Goal: Information Seeking & Learning: Learn about a topic

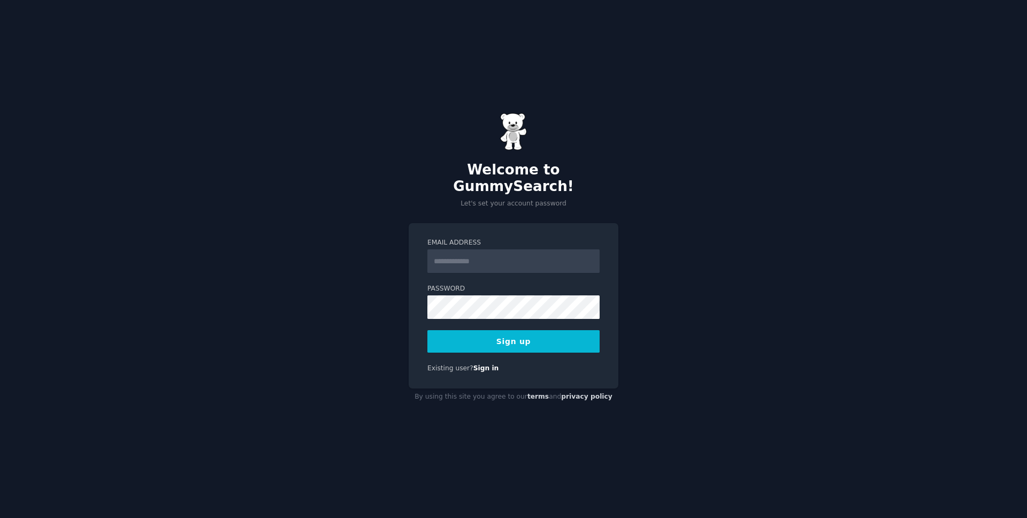
type input "**********"
click at [495, 335] on button "Sign up" at bounding box center [513, 341] width 172 height 22
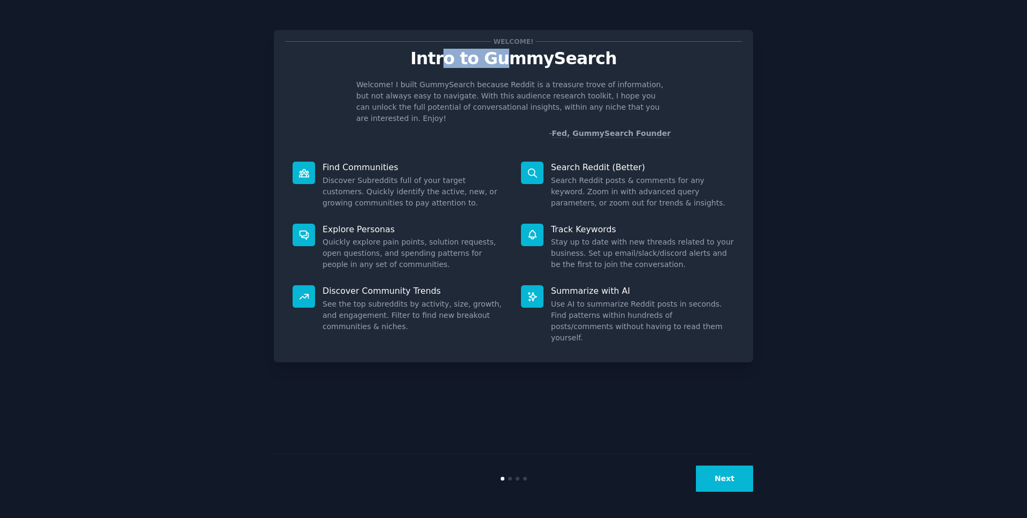
drag, startPoint x: 457, startPoint y: 57, endPoint x: 507, endPoint y: 55, distance: 50.3
click at [507, 55] on p "Intro to GummySearch" at bounding box center [513, 58] width 457 height 19
drag, startPoint x: 329, startPoint y: 151, endPoint x: 381, endPoint y: 158, distance: 52.4
click at [381, 161] on p "Find Communities" at bounding box center [413, 166] width 183 height 11
click at [359, 179] on dd "Discover Subreddits full of your target customers. Quickly identify the active,…" at bounding box center [413, 192] width 183 height 34
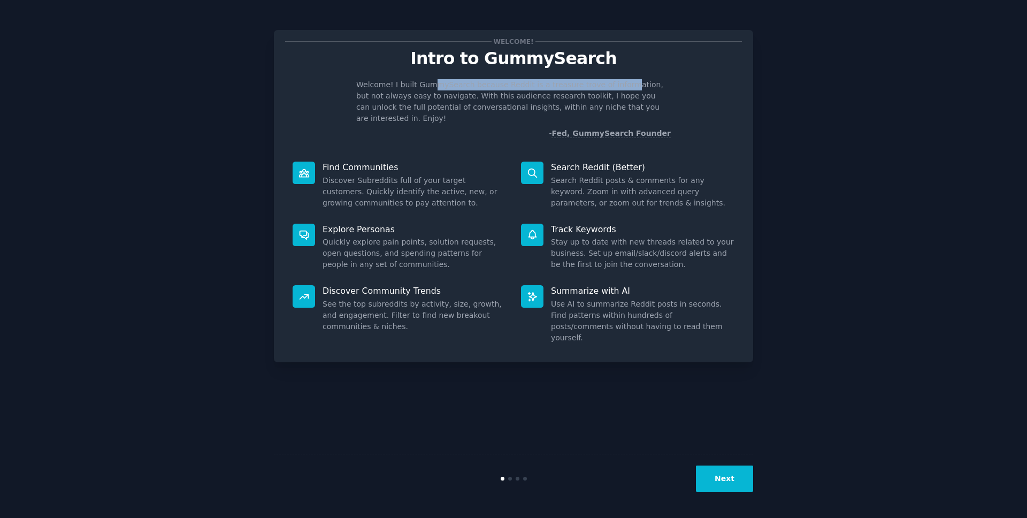
drag, startPoint x: 427, startPoint y: 84, endPoint x: 617, endPoint y: 87, distance: 189.8
click at [617, 87] on p "Welcome! I built GummySearch because Reddit is a treasure trove of information,…" at bounding box center [513, 101] width 314 height 45
click at [349, 98] on div "Welcome! I built GummySearch because Reddit is a treasure trove of information,…" at bounding box center [513, 109] width 457 height 60
drag, startPoint x: 381, startPoint y: 95, endPoint x: 513, endPoint y: 95, distance: 131.5
click at [513, 95] on p "Welcome! I built GummySearch because Reddit is a treasure trove of information,…" at bounding box center [513, 101] width 314 height 45
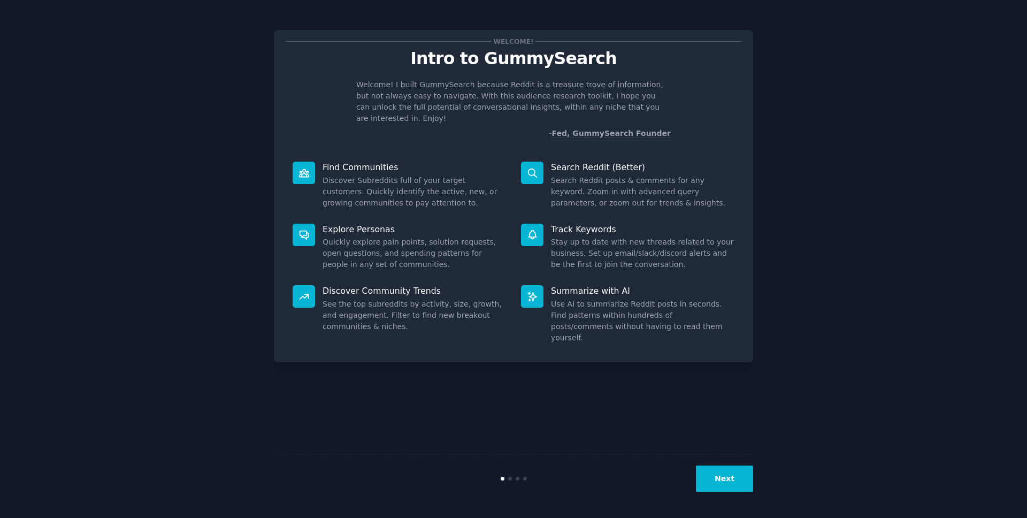
click at [345, 161] on p "Find Communities" at bounding box center [413, 166] width 183 height 11
click at [337, 175] on dd "Discover Subreddits full of your target customers. Quickly identify the active,…" at bounding box center [413, 192] width 183 height 34
drag, startPoint x: 330, startPoint y: 174, endPoint x: 439, endPoint y: 170, distance: 109.2
click at [439, 175] on dd "Discover Subreddits full of your target customers. Quickly identify the active,…" at bounding box center [413, 192] width 183 height 34
click at [393, 187] on dd "Discover Subreddits full of your target customers. Quickly identify the active,…" at bounding box center [413, 192] width 183 height 34
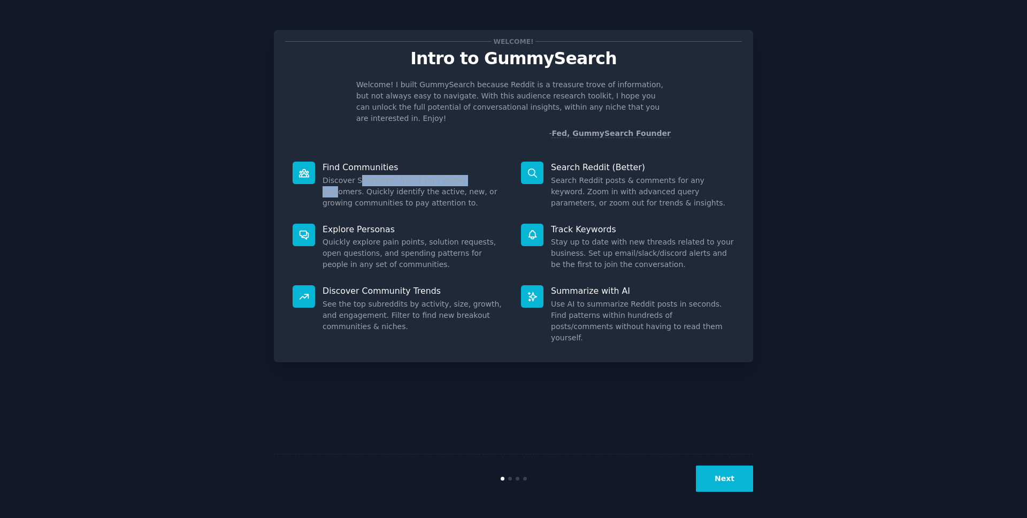
drag, startPoint x: 357, startPoint y: 173, endPoint x: 472, endPoint y: 167, distance: 115.1
click at [472, 175] on dd "Discover Subreddits full of your target customers. Quickly identify the active,…" at bounding box center [413, 192] width 183 height 34
drag, startPoint x: 331, startPoint y: 182, endPoint x: 447, endPoint y: 179, distance: 116.1
click at [451, 177] on dd "Discover Subreddits full of your target customers. Quickly identify the active,…" at bounding box center [413, 192] width 183 height 34
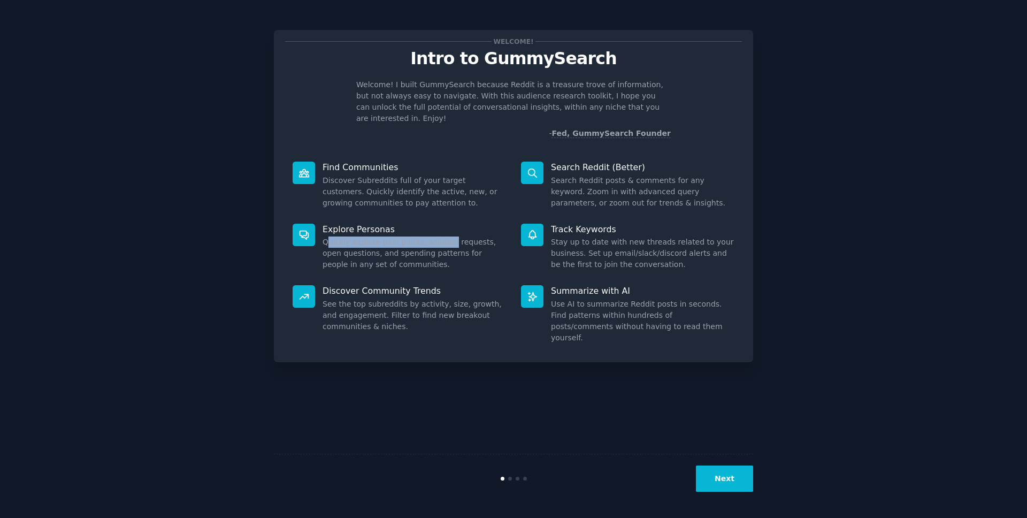
drag, startPoint x: 326, startPoint y: 235, endPoint x: 447, endPoint y: 233, distance: 120.9
click at [447, 236] on dd "Quickly explore pain points, solution requests, open questions, and spending pa…" at bounding box center [413, 253] width 183 height 34
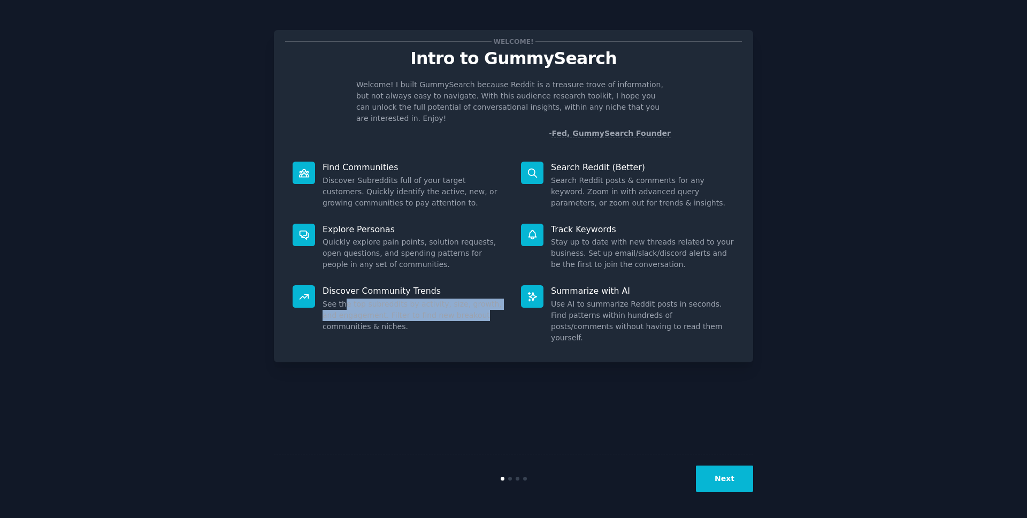
drag, startPoint x: 344, startPoint y: 294, endPoint x: 460, endPoint y: 305, distance: 116.0
click at [460, 305] on dd "See the top subreddits by activity, size, growth, and engagement. Filter to fin…" at bounding box center [413, 315] width 183 height 34
click at [386, 316] on dd "See the top subreddits by activity, size, growth, and engagement. Filter to fin…" at bounding box center [413, 315] width 183 height 34
drag, startPoint x: 341, startPoint y: 298, endPoint x: 406, endPoint y: 295, distance: 65.3
click at [406, 298] on dd "See the top subreddits by activity, size, growth, and engagement. Filter to fin…" at bounding box center [413, 315] width 183 height 34
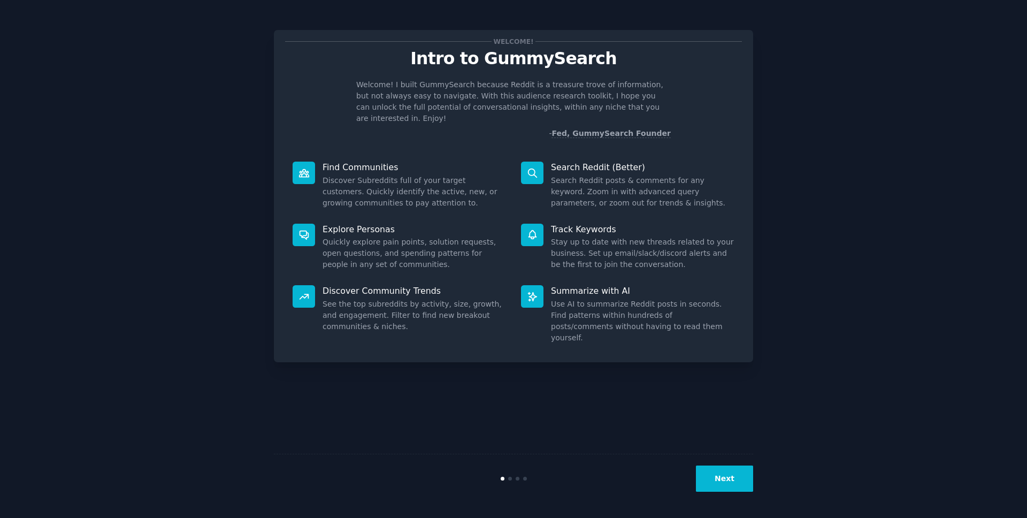
click at [387, 311] on dd "See the top subreddits by activity, size, growth, and engagement. Filter to fin…" at bounding box center [413, 315] width 183 height 34
drag, startPoint x: 578, startPoint y: 170, endPoint x: 617, endPoint y: 168, distance: 38.6
click at [617, 175] on dd "Search Reddit posts & comments for any keyword. Zoom in with advanced query par…" at bounding box center [642, 192] width 183 height 34
drag, startPoint x: 579, startPoint y: 234, endPoint x: 671, endPoint y: 230, distance: 92.0
click at [671, 236] on dd "Stay up to date with new threads related to your business. Set up email/slack/d…" at bounding box center [642, 253] width 183 height 34
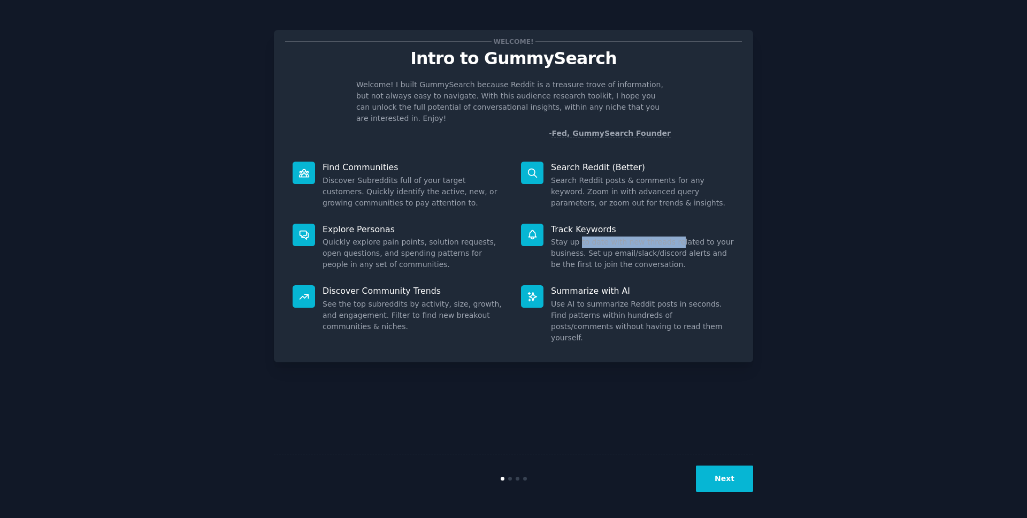
click at [717, 476] on button "Next" at bounding box center [724, 478] width 57 height 26
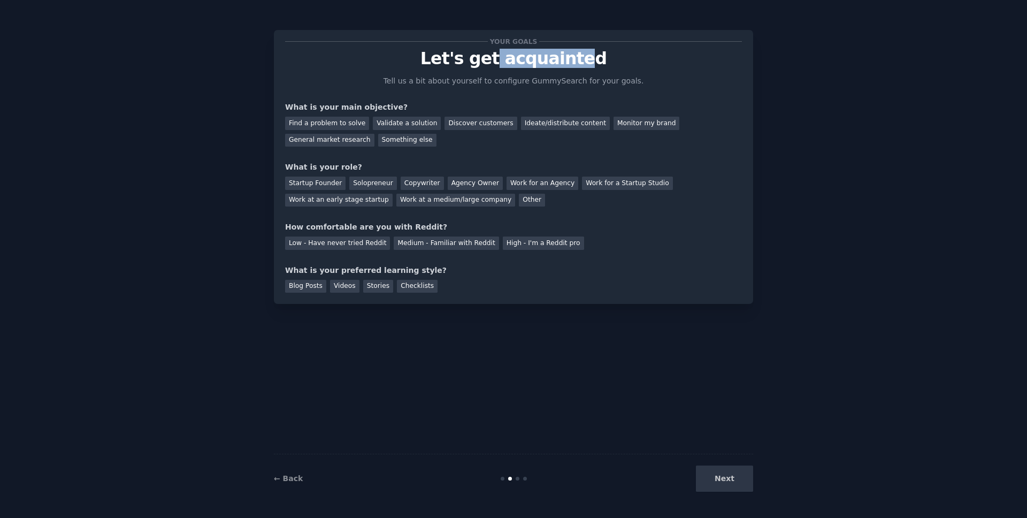
drag, startPoint x: 502, startPoint y: 64, endPoint x: 578, endPoint y: 61, distance: 76.0
click at [578, 61] on p "Let's get acquainted" at bounding box center [513, 58] width 457 height 19
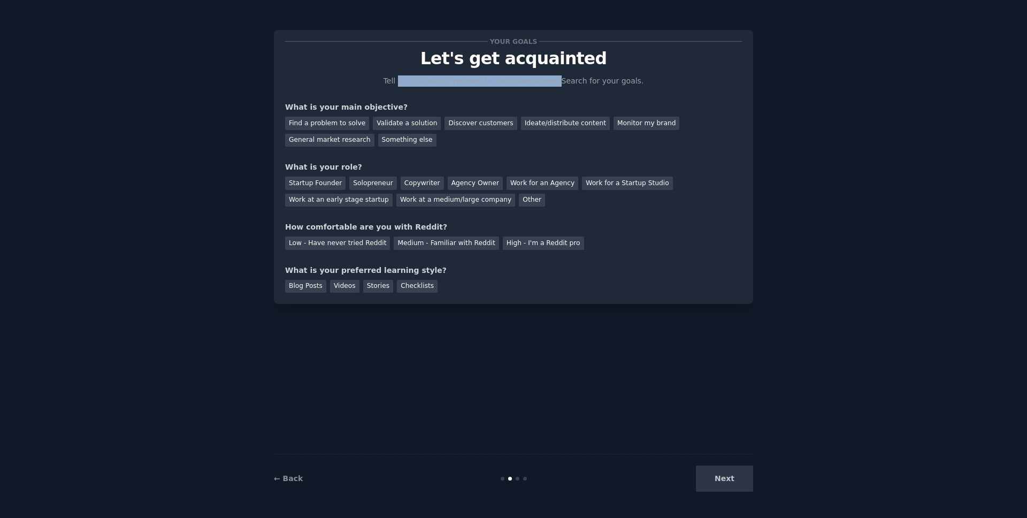
drag, startPoint x: 409, startPoint y: 79, endPoint x: 557, endPoint y: 83, distance: 148.2
click at [557, 83] on p "Tell us a bit about yourself to configure GummySearch for your goals." at bounding box center [514, 80] width 270 height 11
click at [397, 125] on div "Validate a solution" at bounding box center [407, 123] width 68 height 13
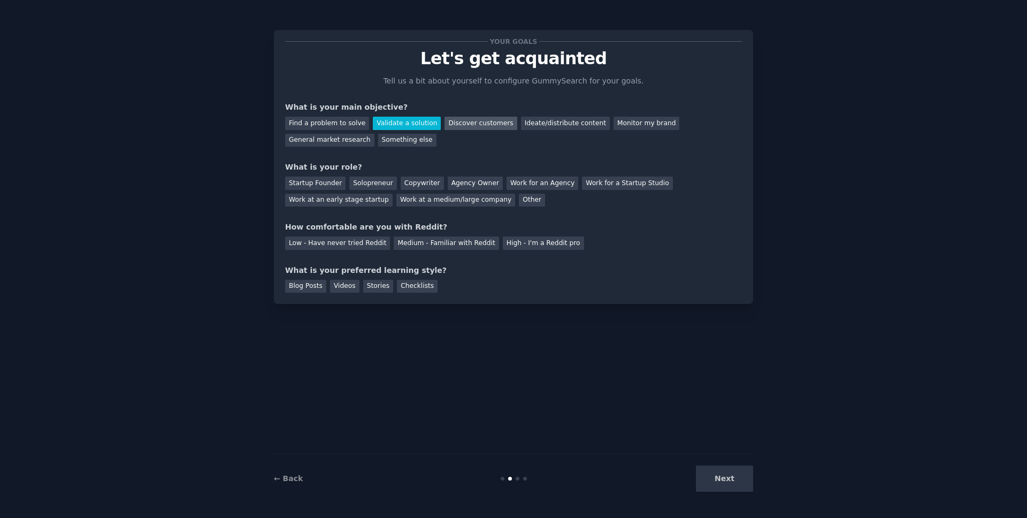
click at [455, 122] on div "Discover customers" at bounding box center [480, 123] width 72 height 13
click at [340, 144] on div "General market research" at bounding box center [329, 140] width 89 height 13
click at [365, 184] on div "Solopreneur" at bounding box center [372, 182] width 47 height 13
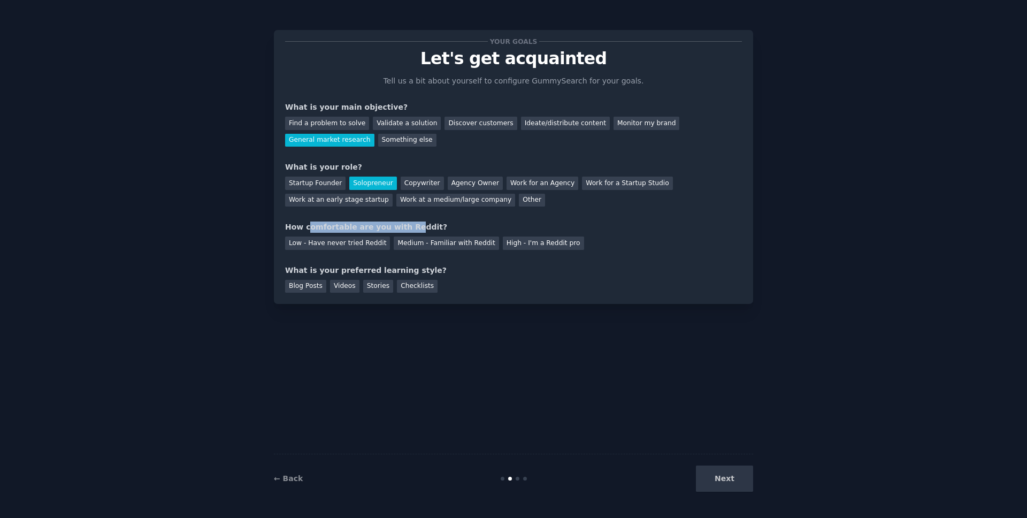
drag, startPoint x: 309, startPoint y: 226, endPoint x: 404, endPoint y: 226, distance: 95.2
click at [404, 226] on div "How comfortable are you with Reddit?" at bounding box center [513, 226] width 457 height 11
click at [443, 241] on div "Medium - Familiar with Reddit" at bounding box center [446, 242] width 105 height 13
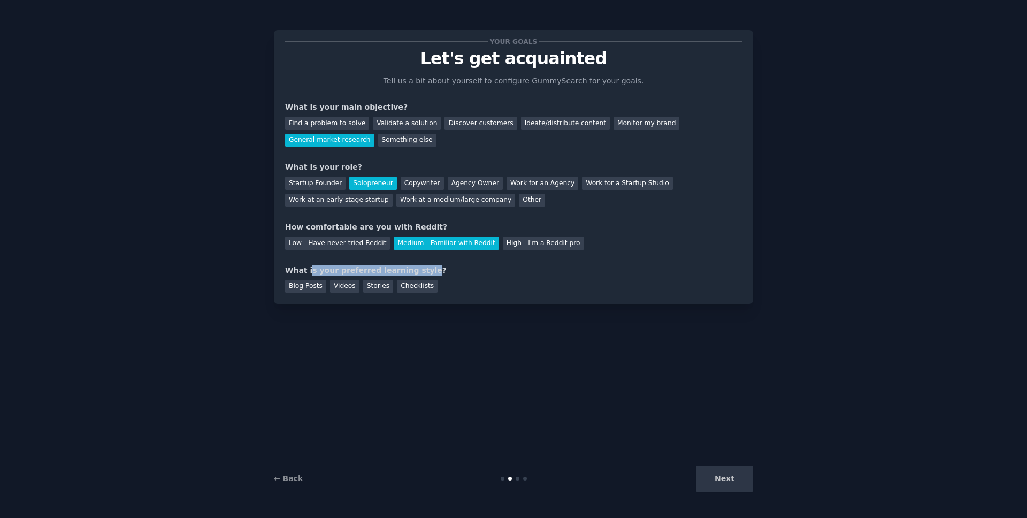
drag, startPoint x: 331, startPoint y: 271, endPoint x: 415, endPoint y: 266, distance: 84.6
click at [415, 266] on div "What is your preferred learning style?" at bounding box center [513, 270] width 457 height 11
click at [342, 286] on div "Videos" at bounding box center [344, 286] width 29 height 13
click at [741, 469] on button "Next" at bounding box center [724, 478] width 57 height 26
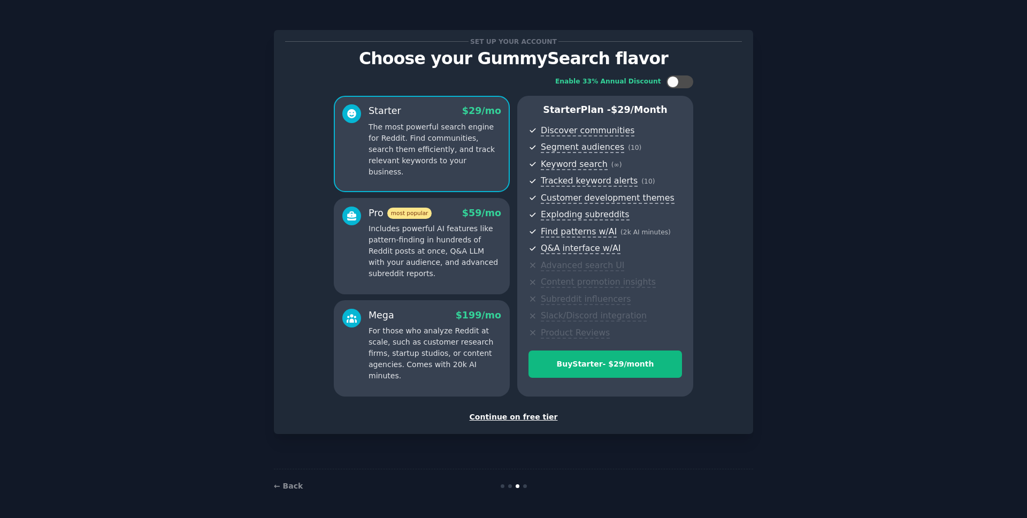
click at [533, 415] on div "Continue on free tier" at bounding box center [513, 416] width 457 height 11
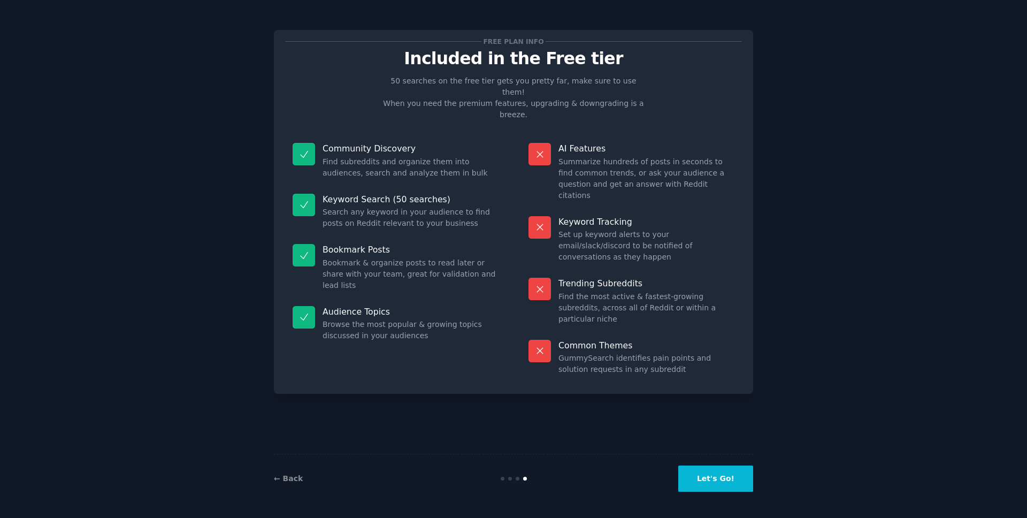
click at [726, 486] on button "Let's Go!" at bounding box center [715, 478] width 75 height 26
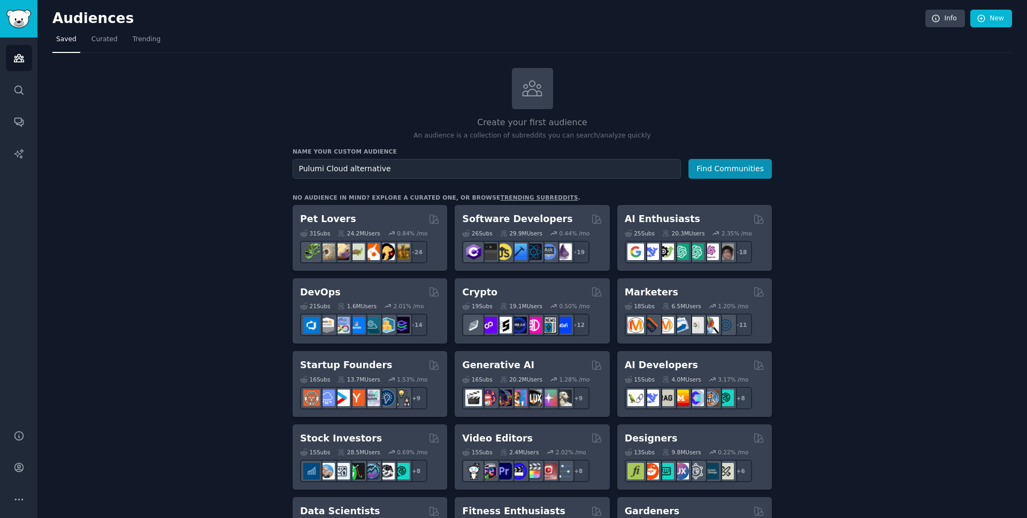
type input "Pulumi Cloud alternative"
click at [688, 159] on button "Find Communities" at bounding box center [729, 169] width 83 height 20
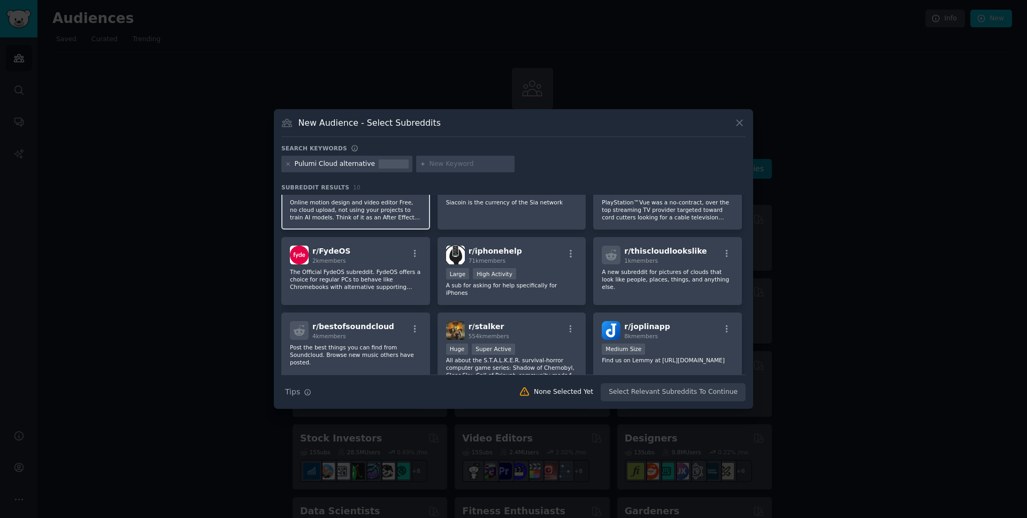
scroll to position [141, 0]
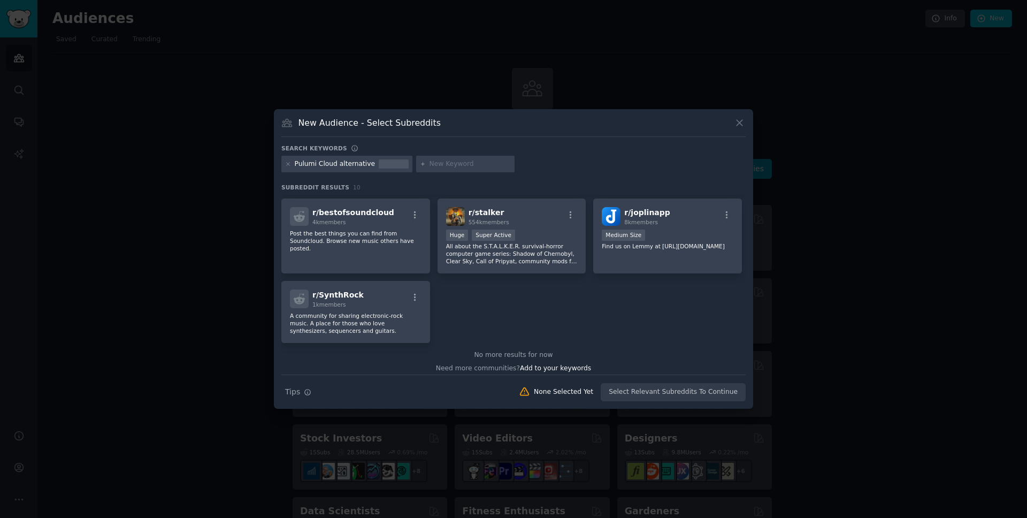
click at [349, 168] on div "Pulumi Cloud alternative" at bounding box center [335, 164] width 81 height 10
click at [352, 163] on div "Pulumi Cloud alternative" at bounding box center [335, 164] width 81 height 10
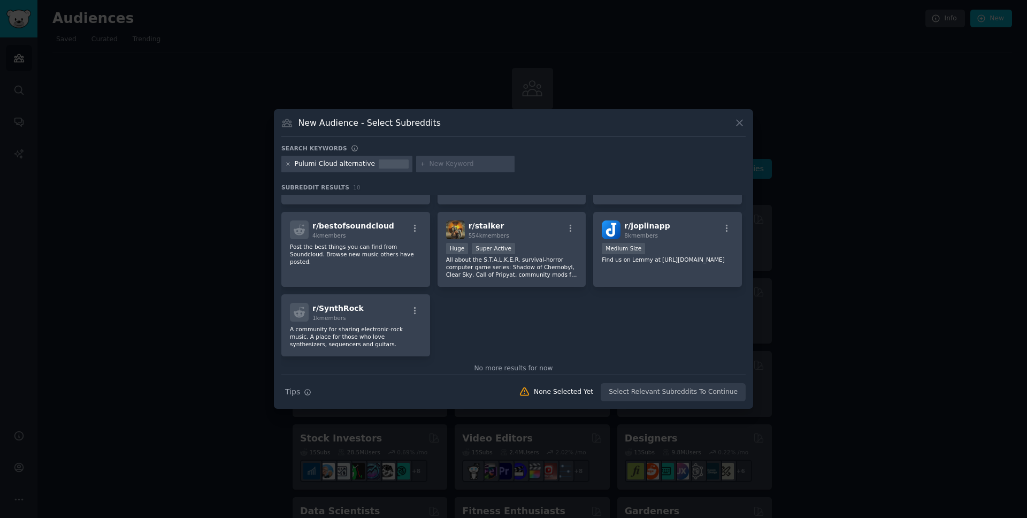
click at [440, 161] on input "text" at bounding box center [469, 164] width 81 height 10
type input "Pulumi Cloud"
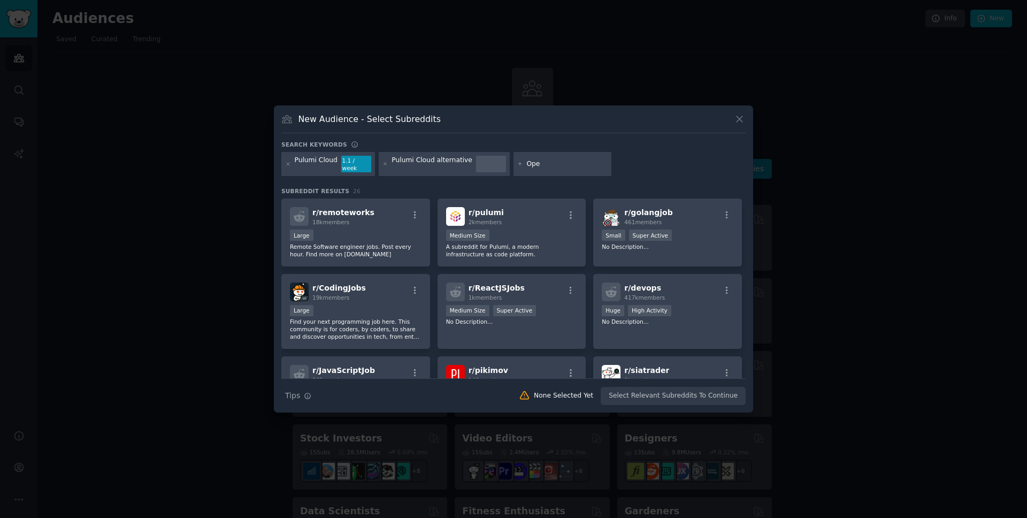
type input "Open"
type input "Pulumi Backend"
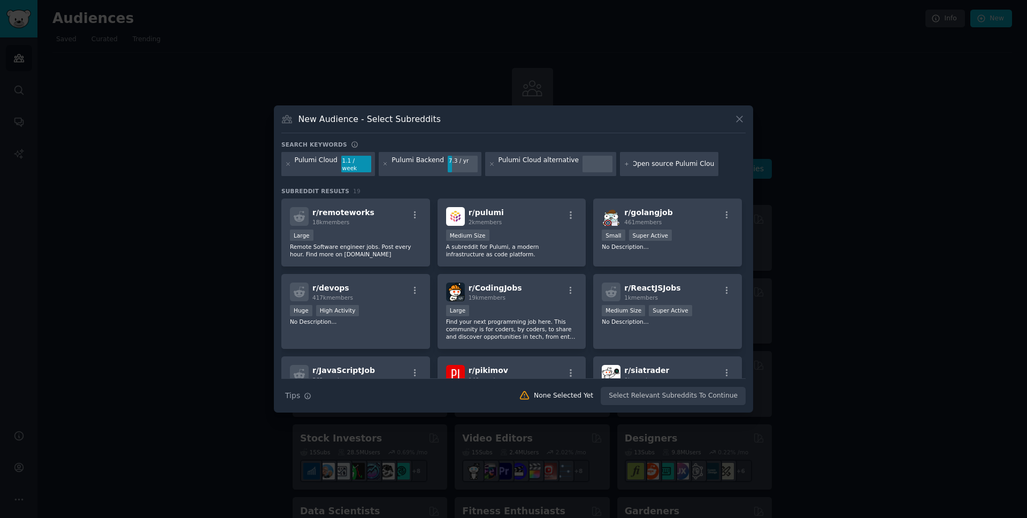
scroll to position [0, 9]
type input "Open source Pulumi Cloud"
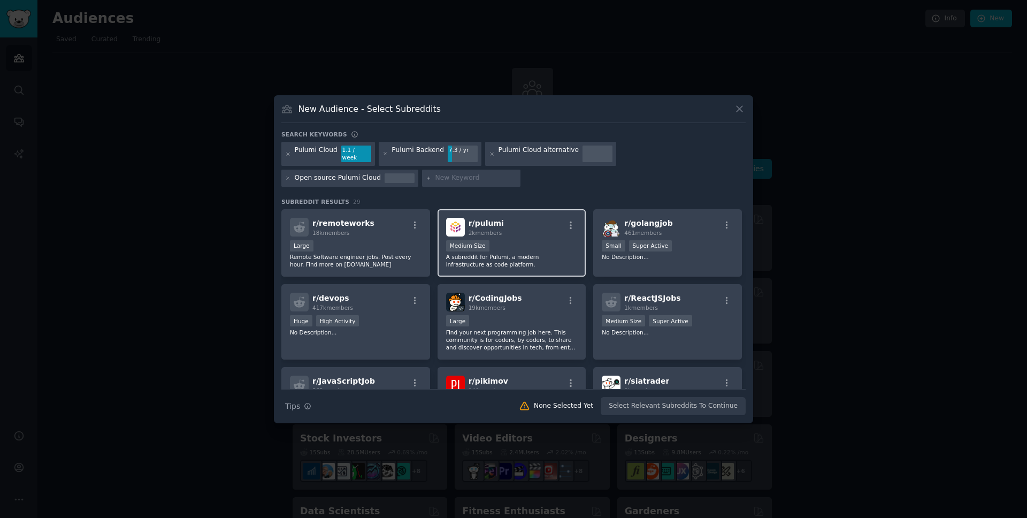
click at [546, 234] on div "r/ pulumi 2k members Medium Size A subreddit for Pulumi, a modern infrastructur…" at bounding box center [511, 243] width 149 height 68
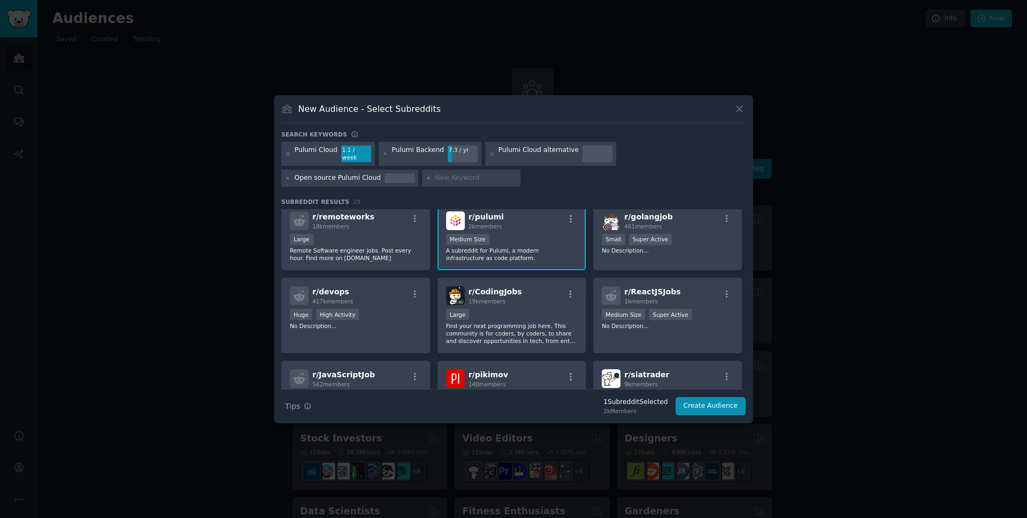
scroll to position [13, 0]
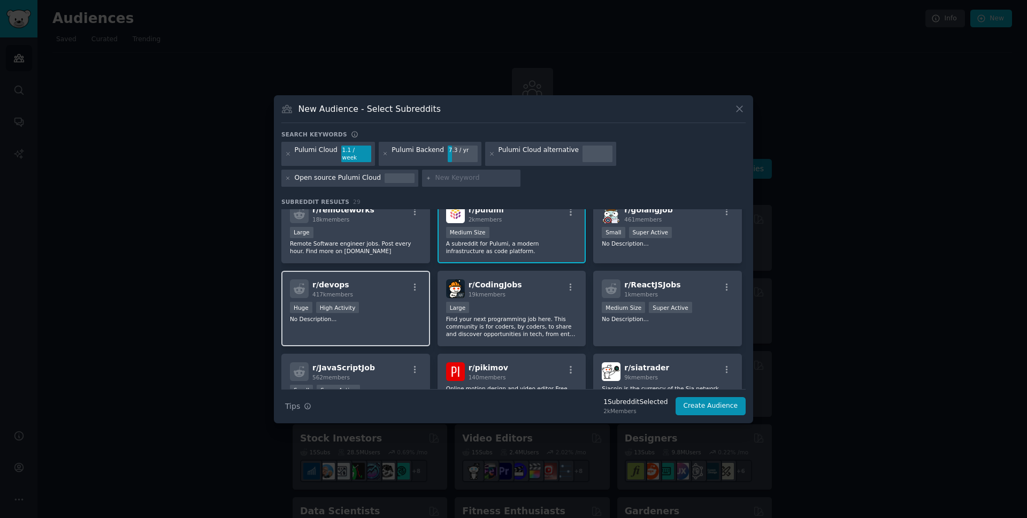
click at [401, 305] on div "Huge High Activity" at bounding box center [356, 308] width 132 height 13
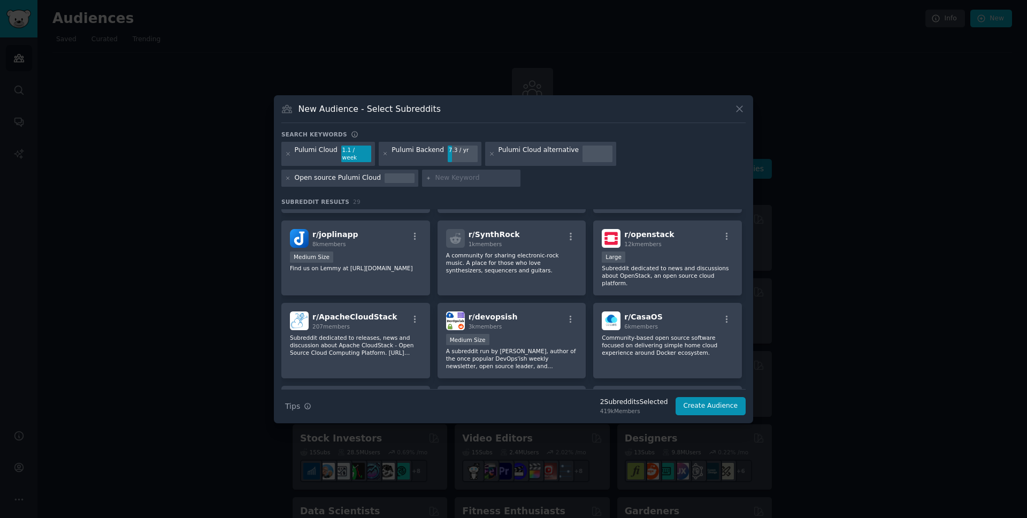
scroll to position [300, 0]
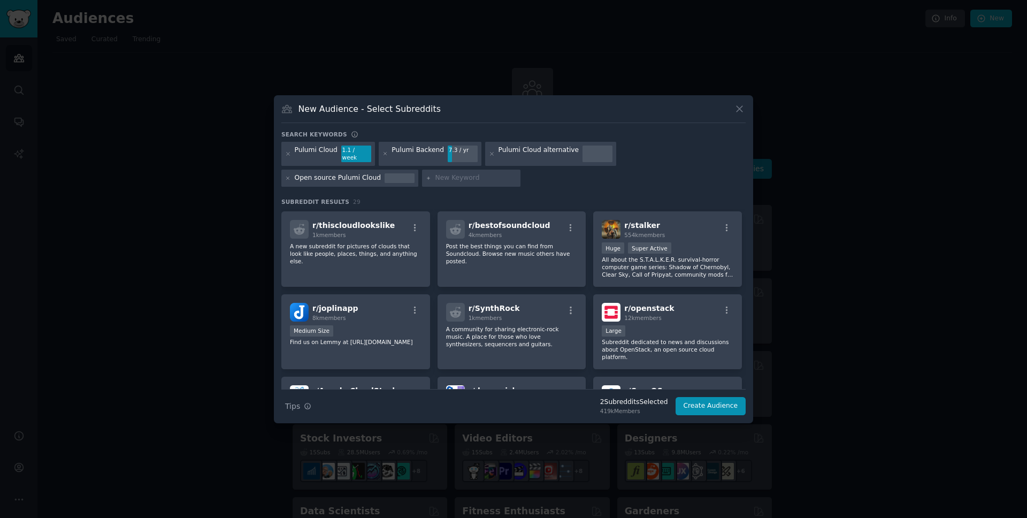
click at [422, 180] on div at bounding box center [471, 178] width 98 height 17
click at [435, 176] on input "text" at bounding box center [475, 178] width 81 height 10
type input "Pulumi IaC"
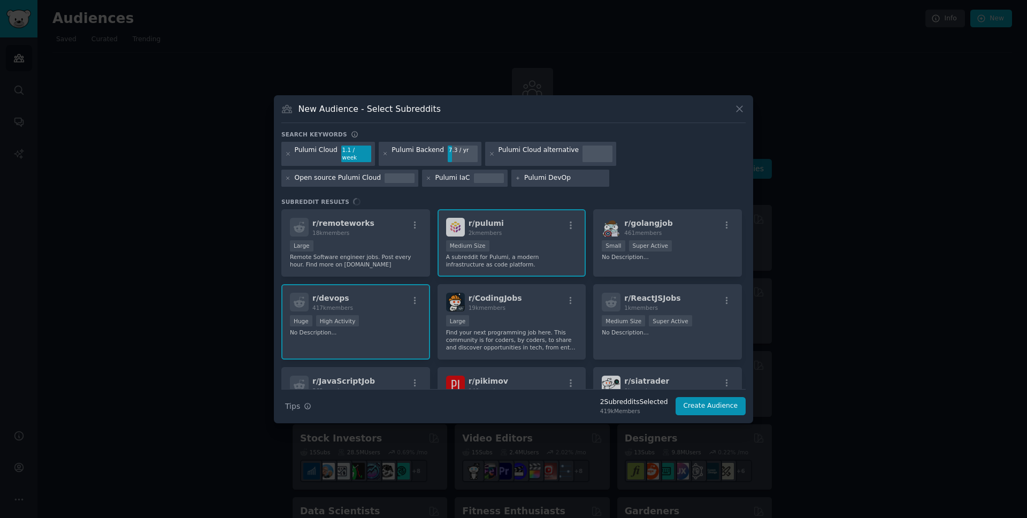
type input "Pulumi DevOps"
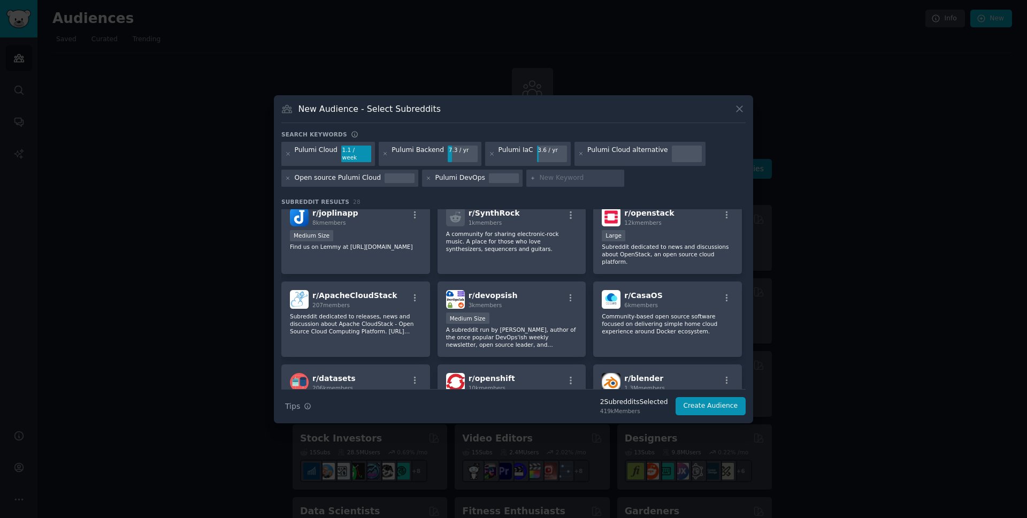
scroll to position [477, 0]
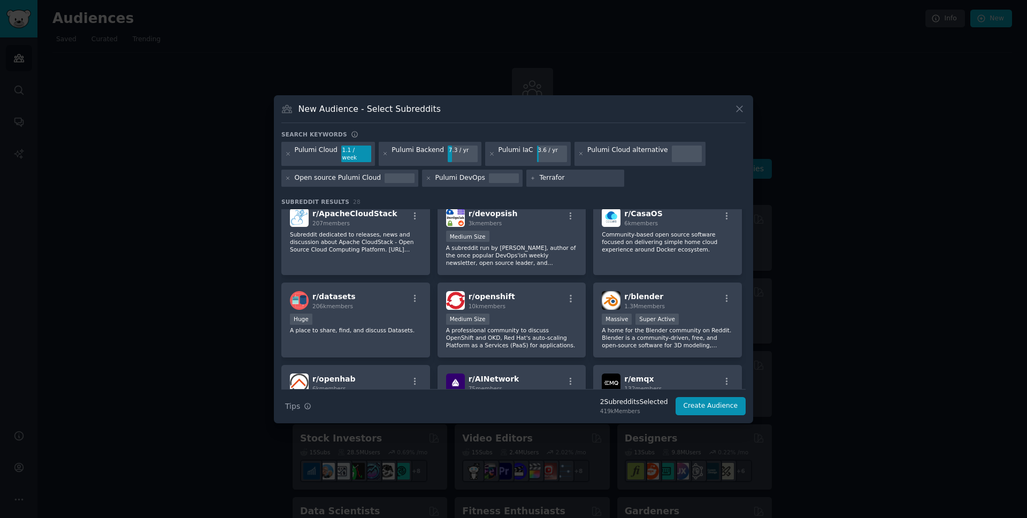
type input "Terraform"
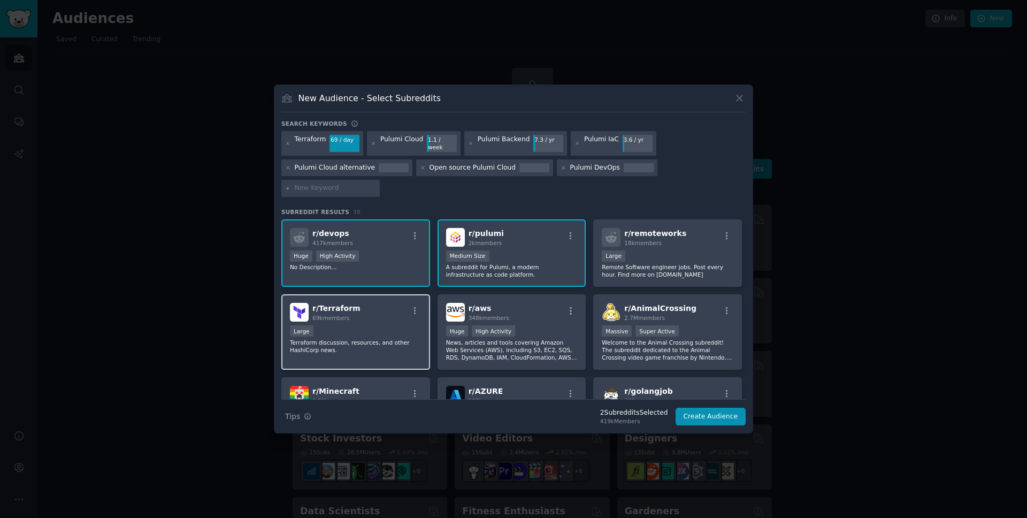
click at [362, 338] on p "Terraform discussion, resources, and other HashiCorp news." at bounding box center [356, 345] width 132 height 15
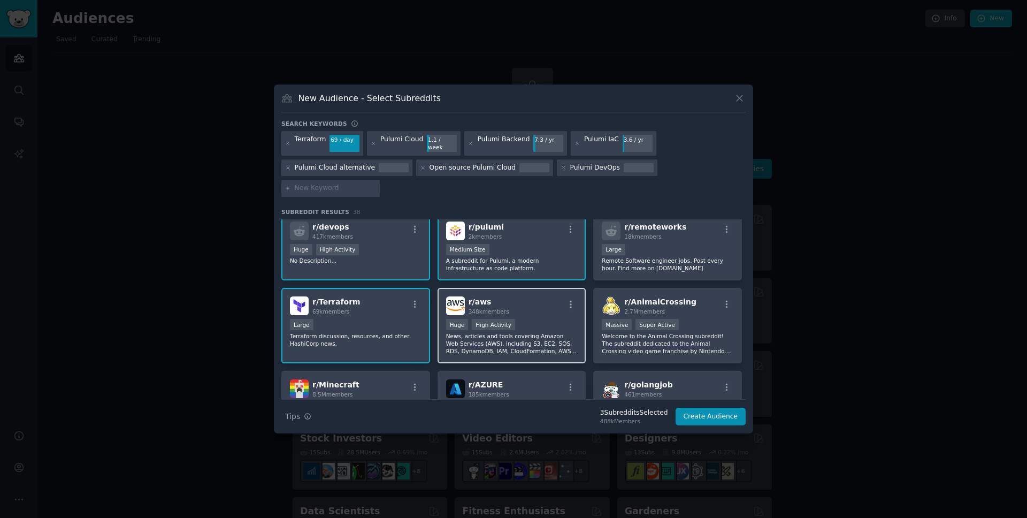
scroll to position [13, 0]
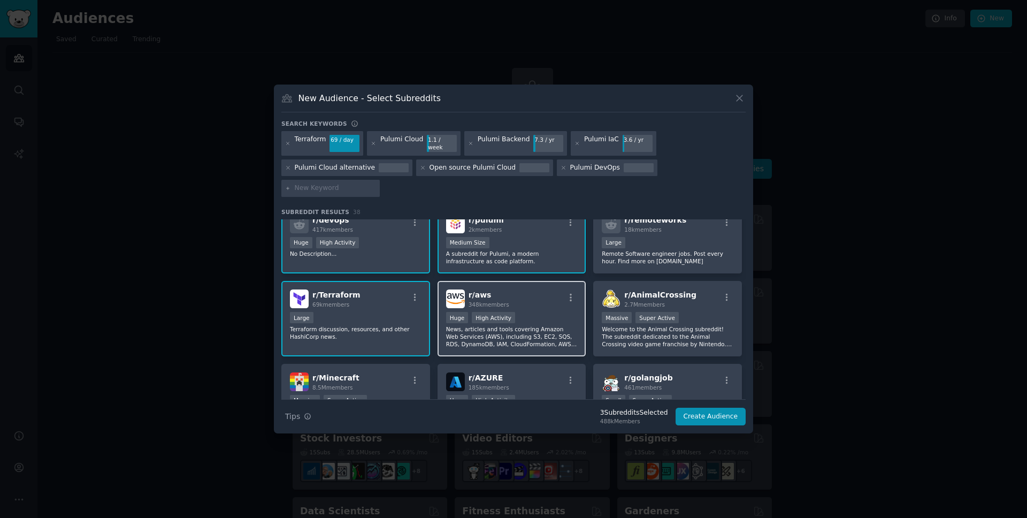
click at [535, 312] on div ">= 80th percentile for submissions / day Huge High Activity" at bounding box center [512, 318] width 132 height 13
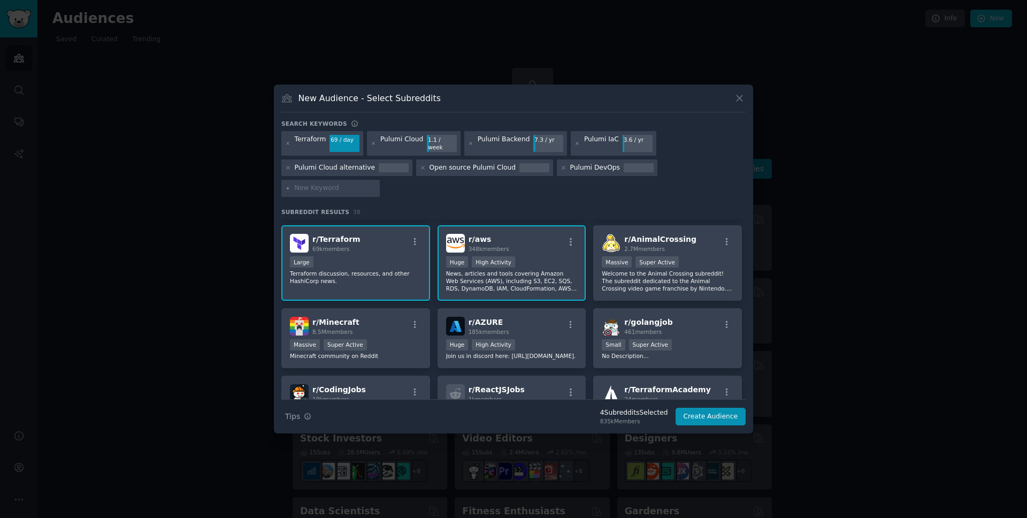
scroll to position [76, 0]
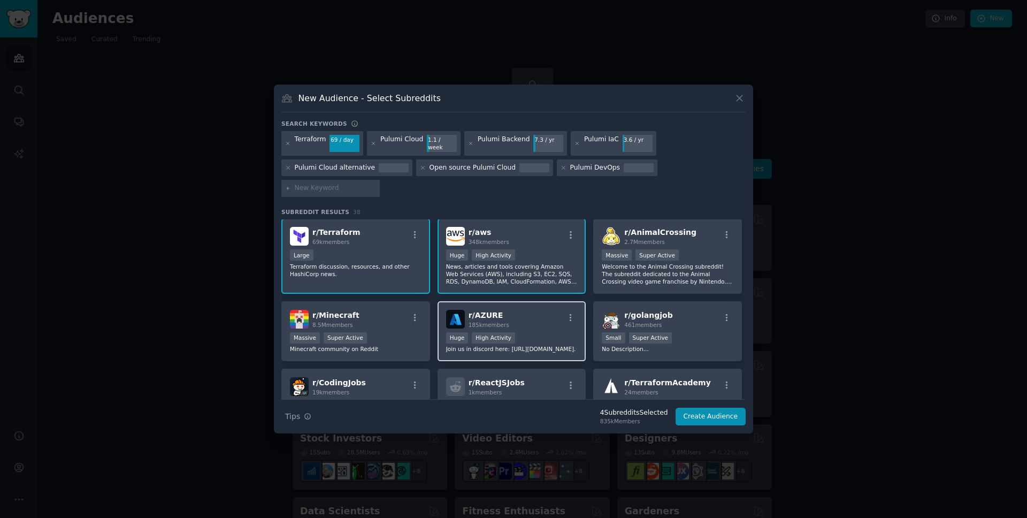
click at [555, 345] on p "Join us in discord here: https://aka.ms/azurediscord." at bounding box center [512, 348] width 132 height 7
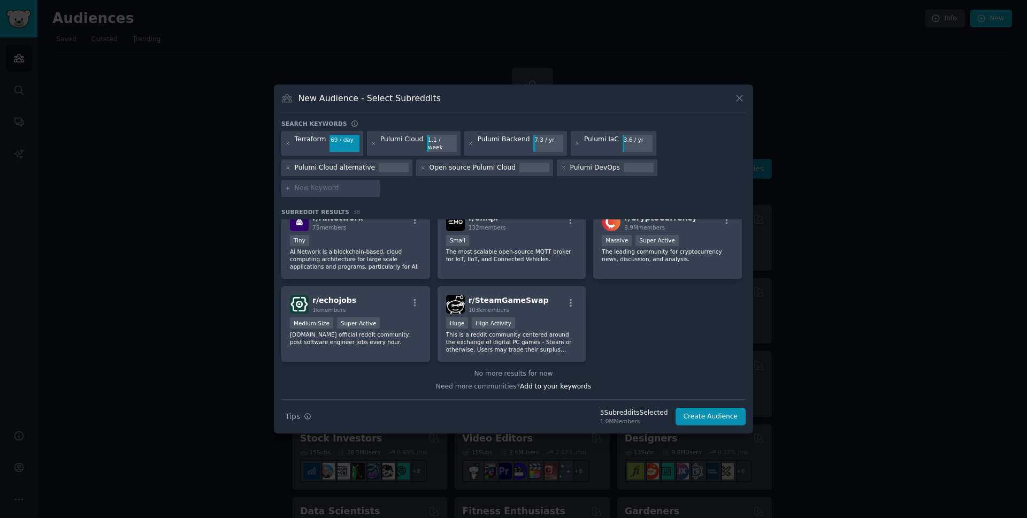
scroll to position [876, 0]
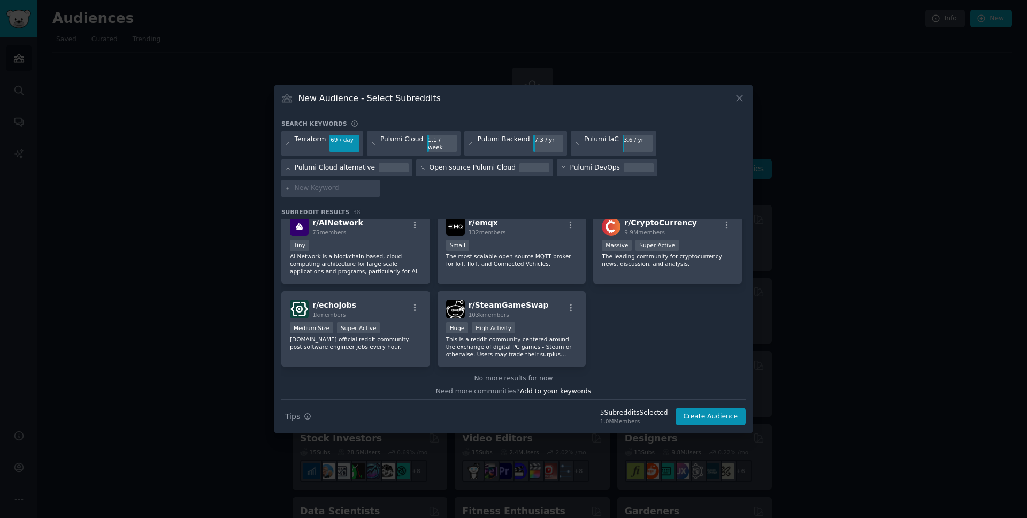
click at [376, 183] on input "text" at bounding box center [335, 188] width 81 height 10
type input "Vercel"
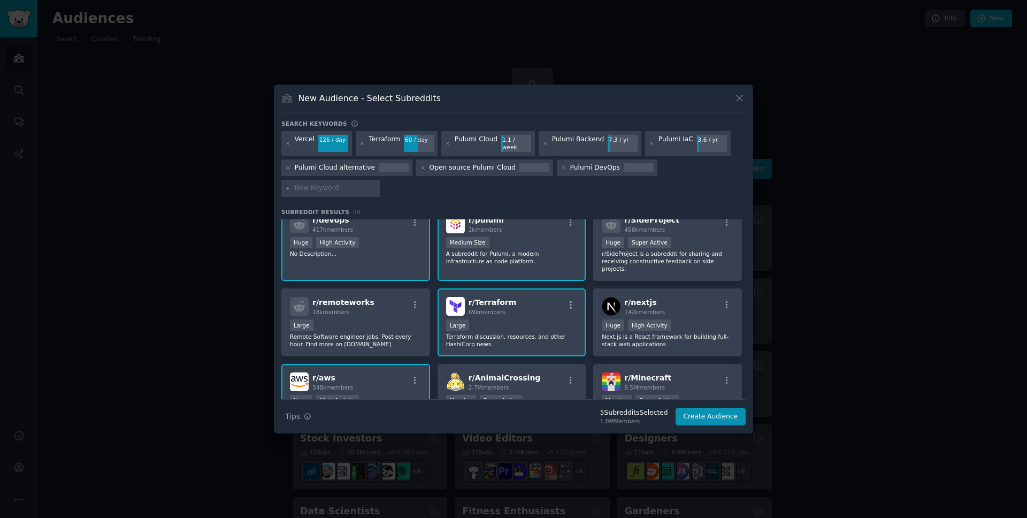
scroll to position [27, 0]
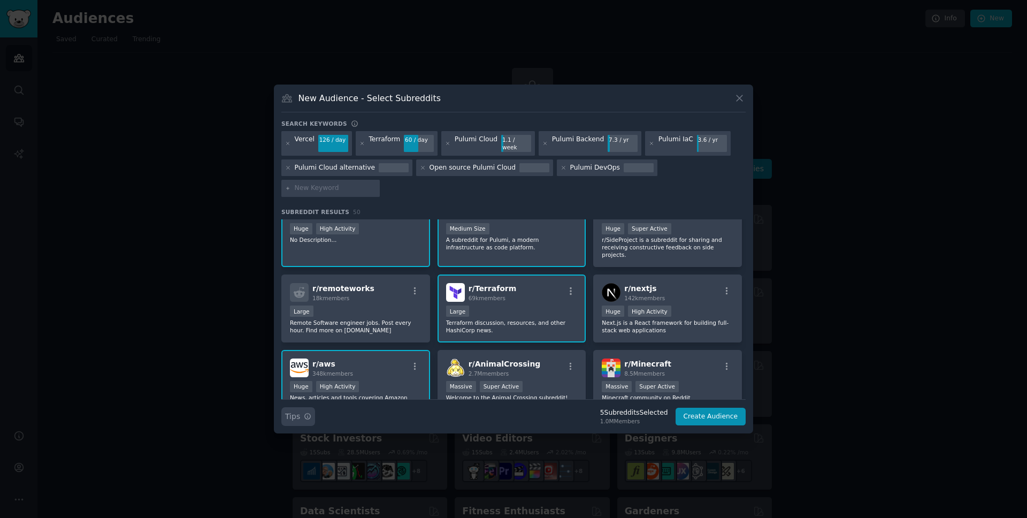
click at [308, 412] on icon "button" at bounding box center [307, 415] width 7 height 7
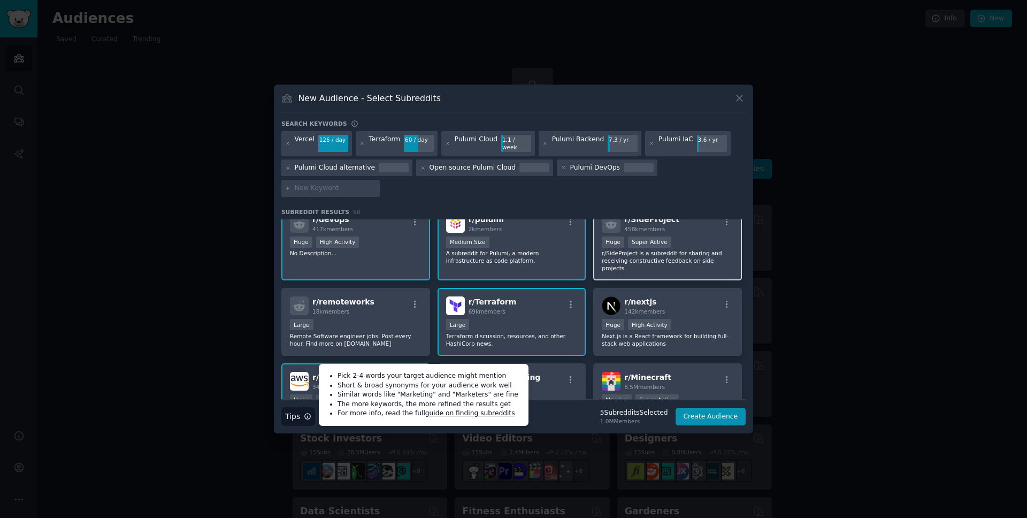
scroll to position [0, 0]
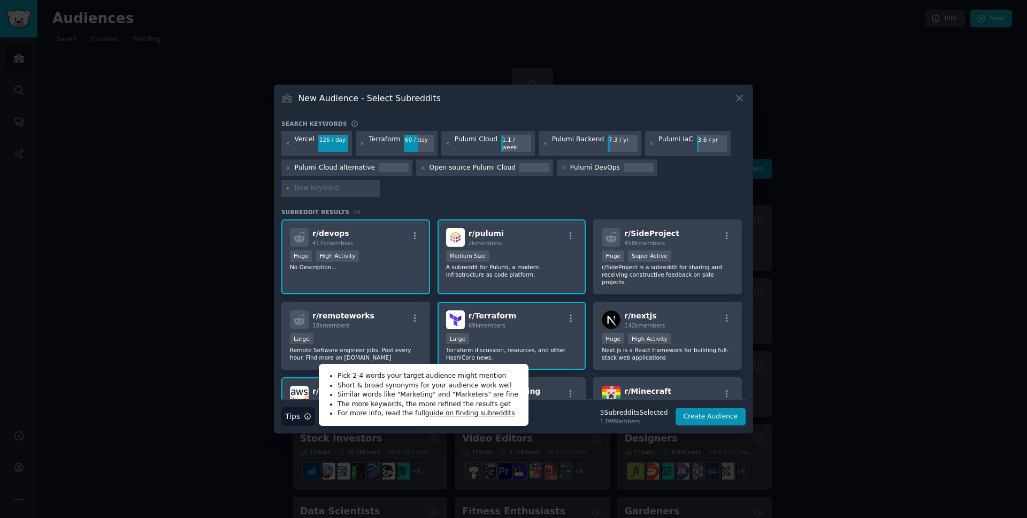
click at [376, 183] on input "text" at bounding box center [335, 188] width 81 height 10
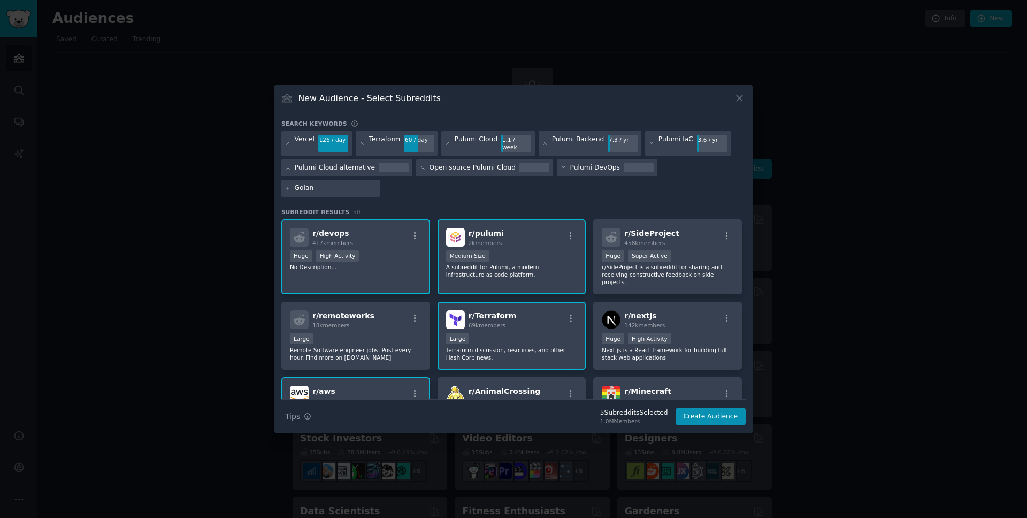
type input "Golang"
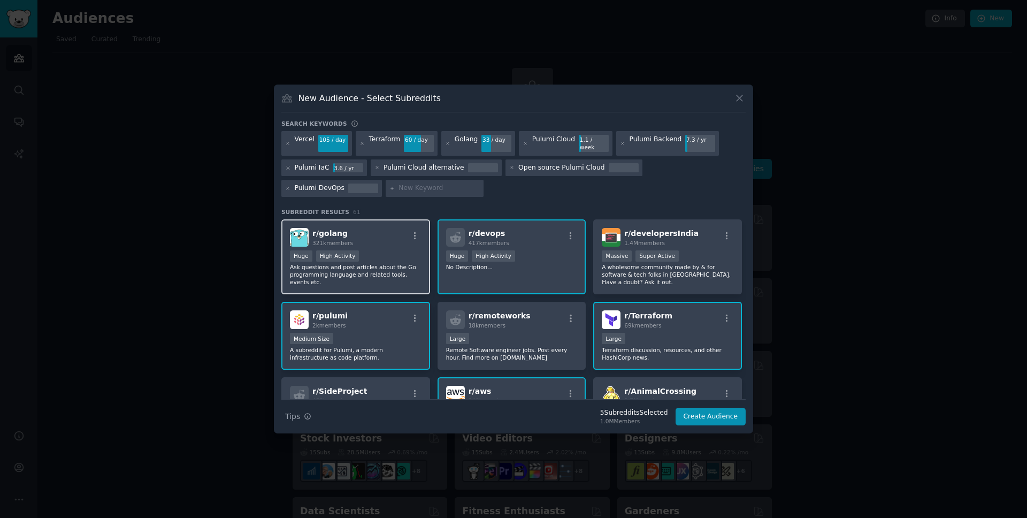
click at [403, 250] on div "Huge High Activity" at bounding box center [356, 256] width 132 height 13
click at [398, 186] on input "text" at bounding box center [438, 188] width 81 height 10
type input "open source"
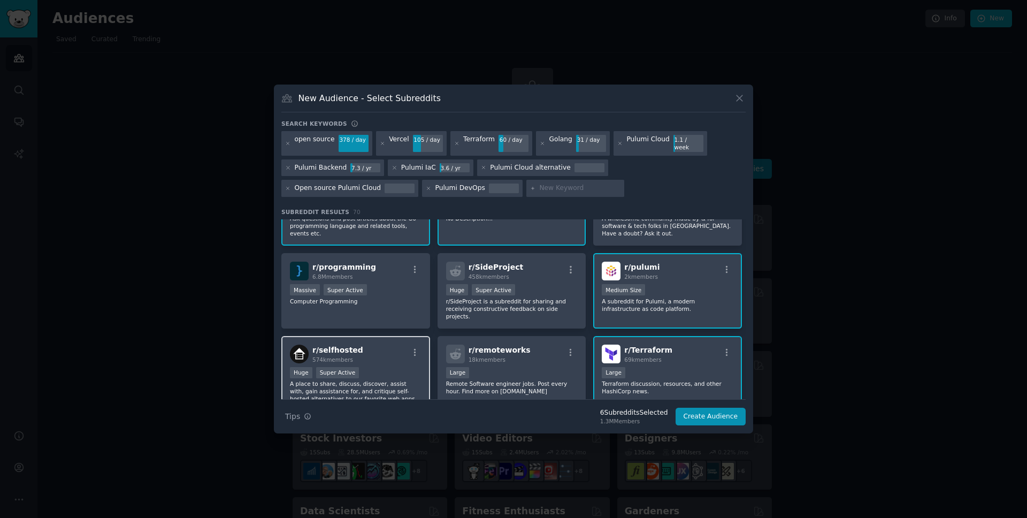
scroll to position [83, 0]
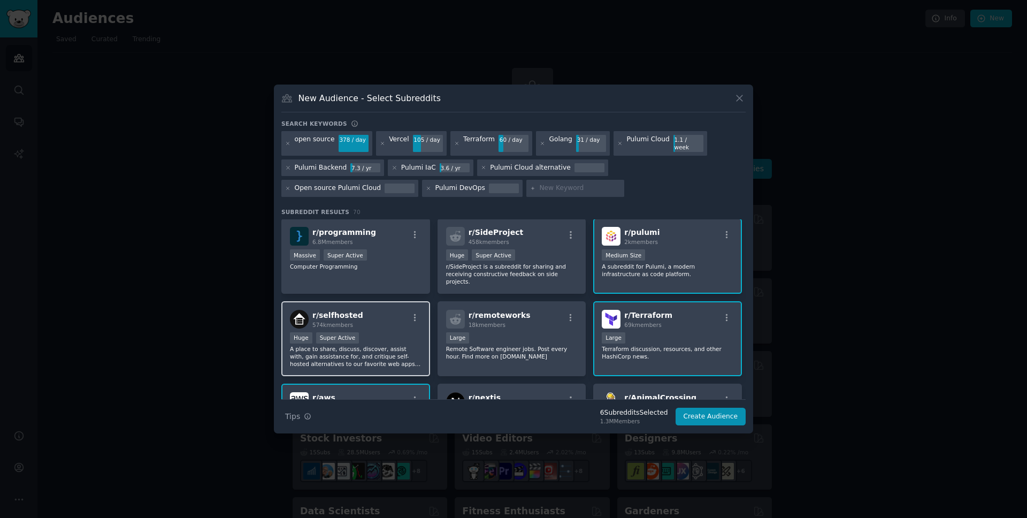
click at [394, 336] on div "Huge Super Active" at bounding box center [356, 338] width 132 height 13
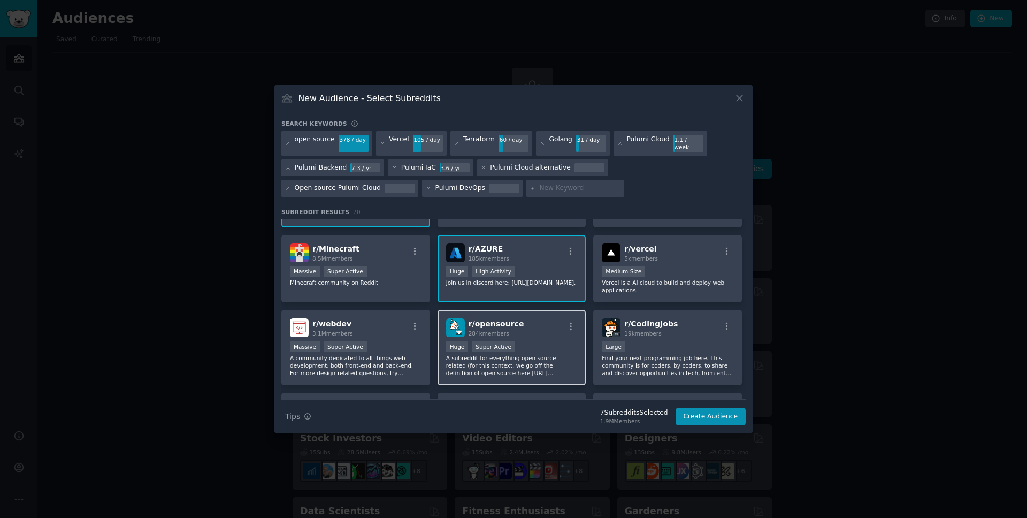
scroll to position [341, 0]
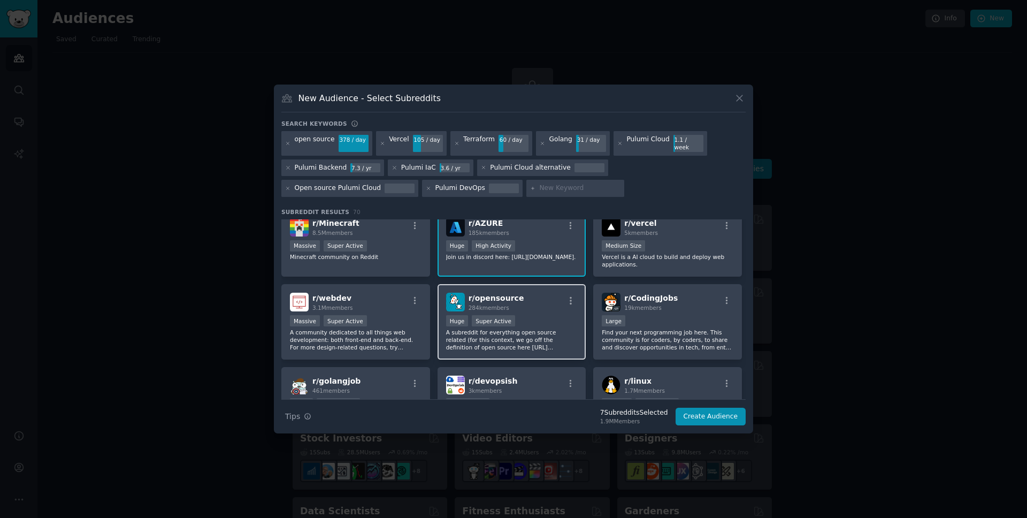
click at [533, 328] on p "A subreddit for everything open source related (for this context, we go off the…" at bounding box center [512, 339] width 132 height 22
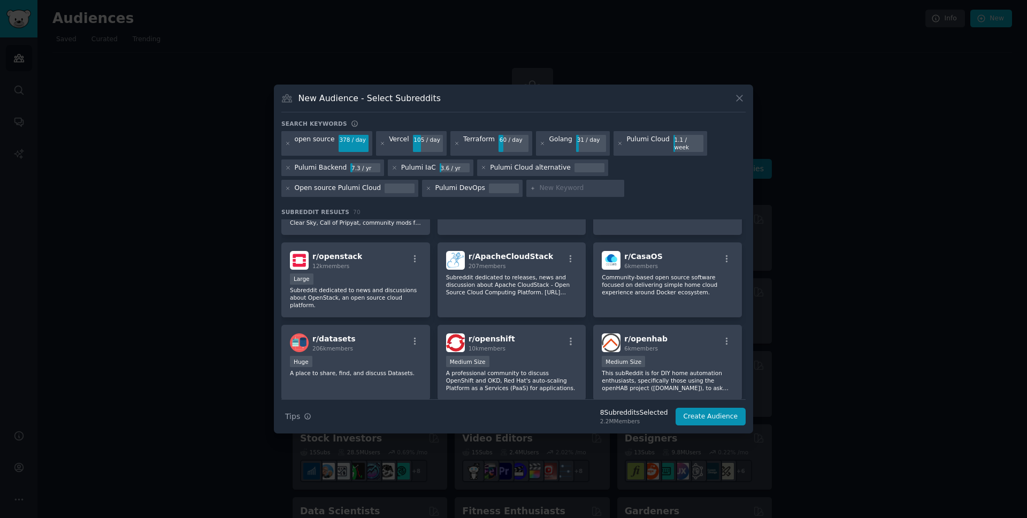
scroll to position [0, 0]
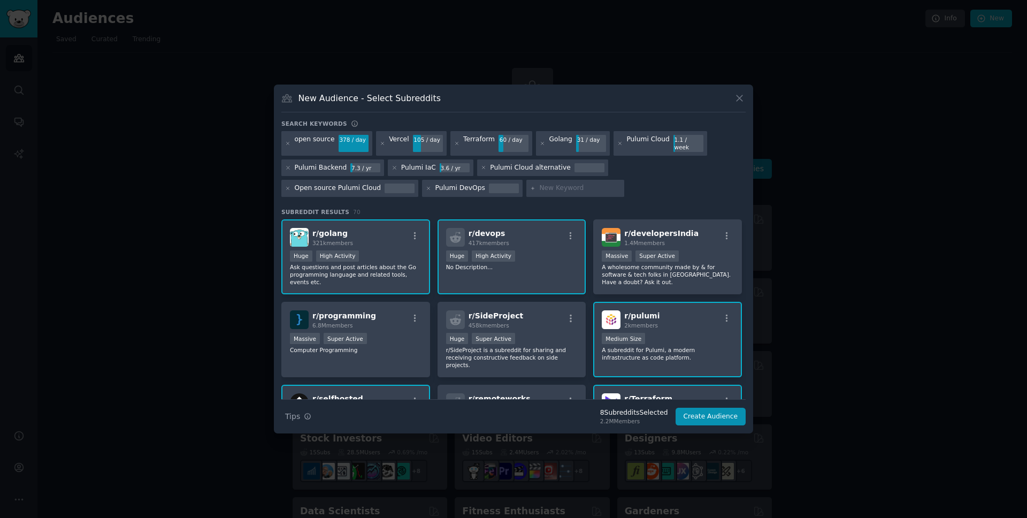
click at [539, 188] on input "text" at bounding box center [579, 188] width 81 height 10
type input "IaC"
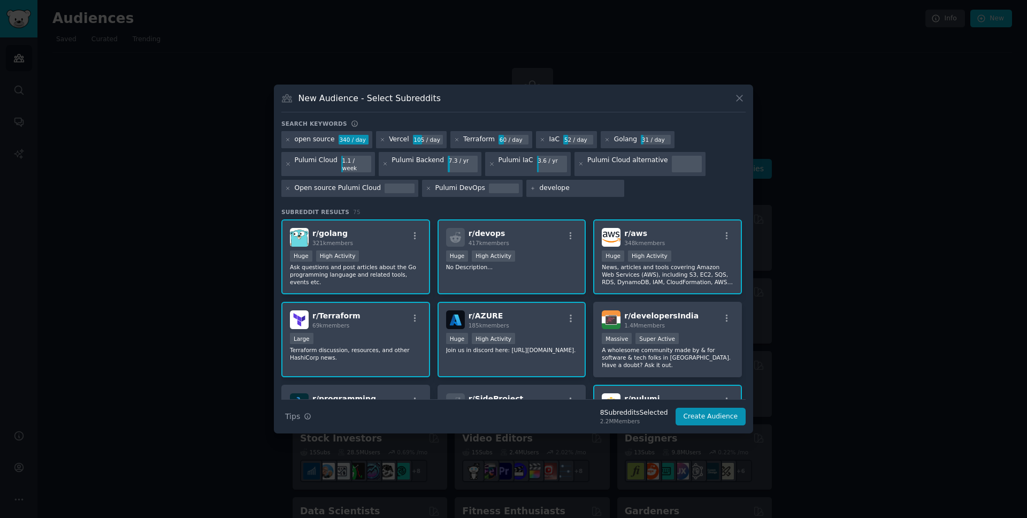
type input "developer"
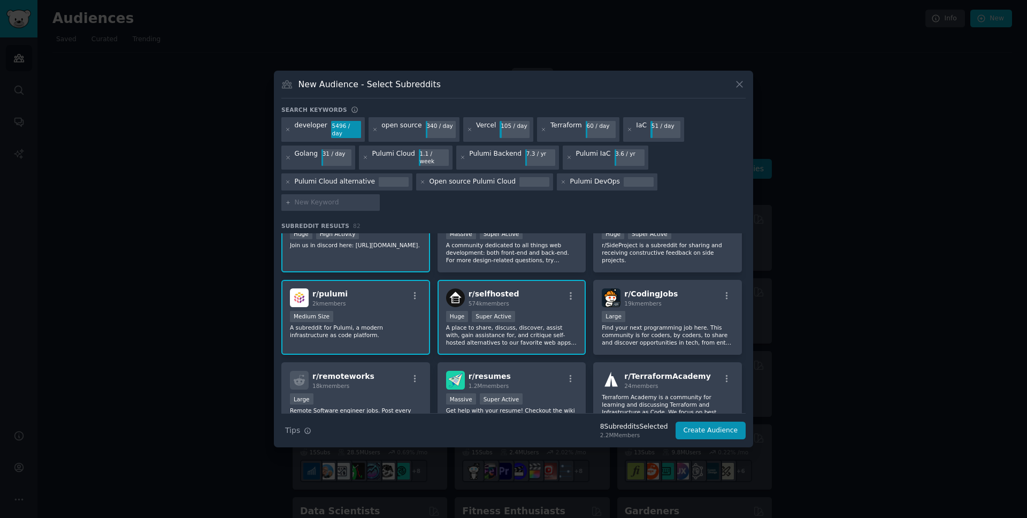
scroll to position [319, 0]
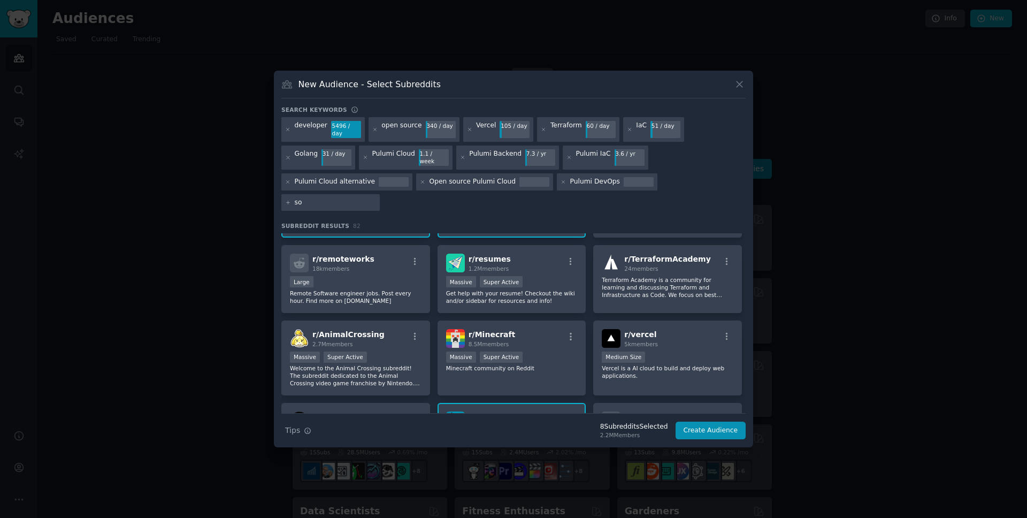
type input "sof"
type input "software engineering"
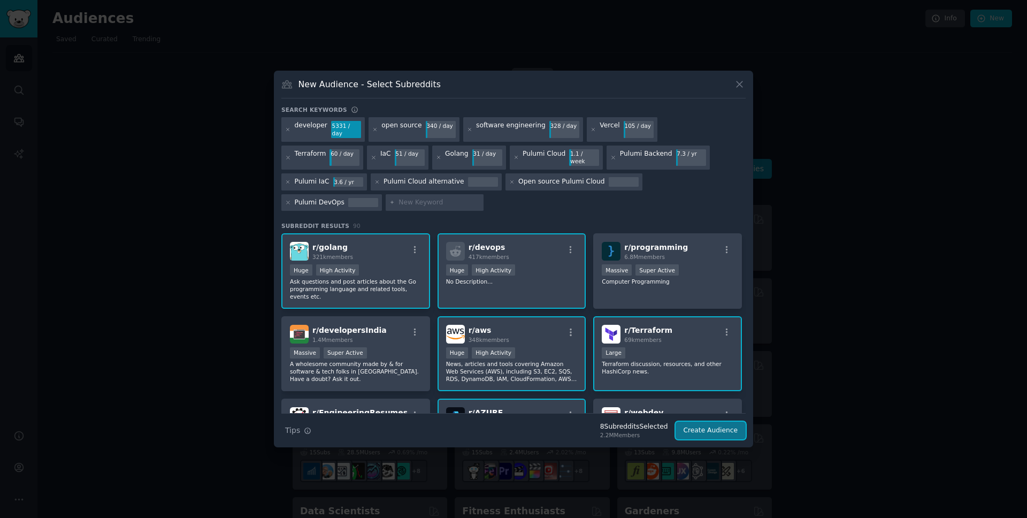
click at [711, 421] on button "Create Audience" at bounding box center [710, 430] width 71 height 18
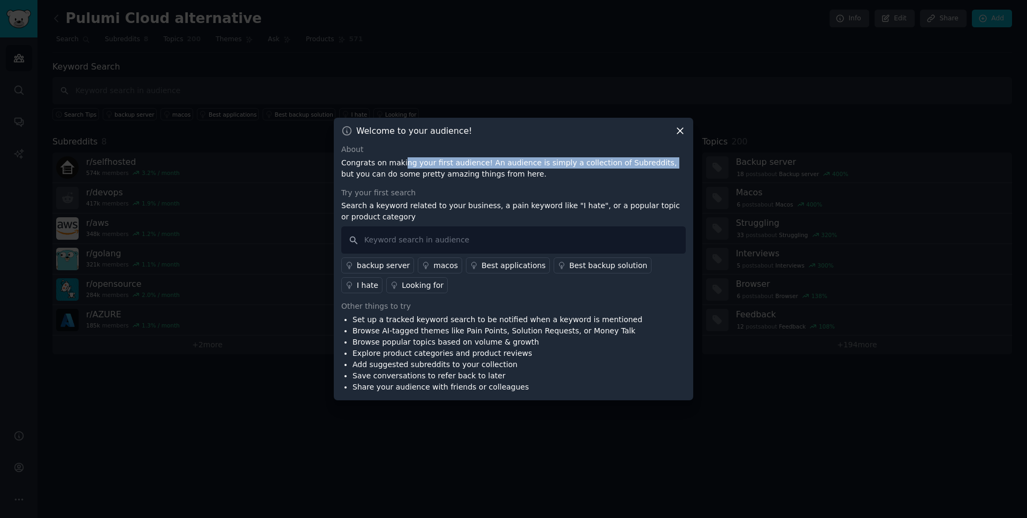
drag, startPoint x: 402, startPoint y: 171, endPoint x: 650, endPoint y: 159, distance: 247.9
click at [650, 159] on p "Congrats on making your first audience! An audience is simply a collection of S…" at bounding box center [513, 168] width 344 height 22
drag, startPoint x: 356, startPoint y: 175, endPoint x: 481, endPoint y: 176, distance: 124.6
click at [481, 176] on p "Congrats on making your first audience! An audience is simply a collection of S…" at bounding box center [513, 168] width 344 height 22
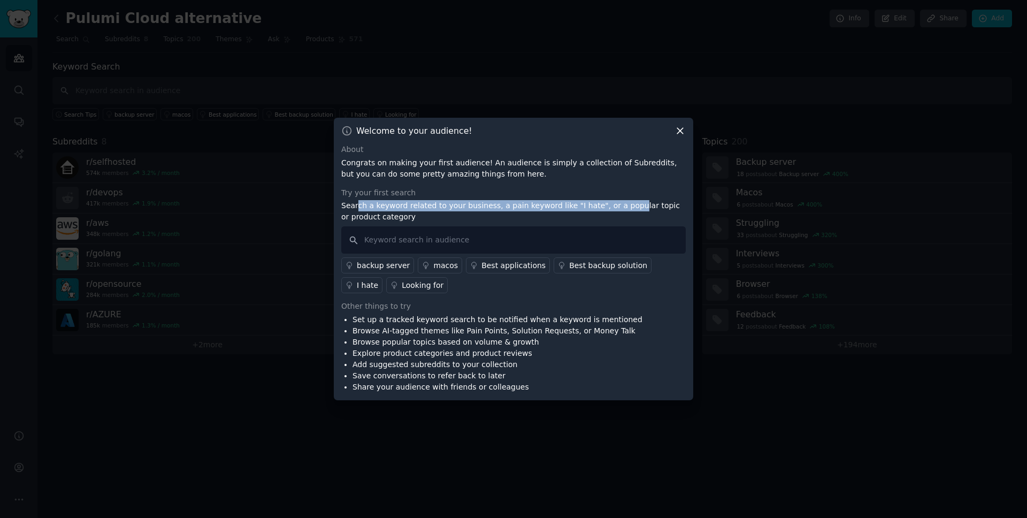
drag, startPoint x: 358, startPoint y: 206, endPoint x: 620, endPoint y: 208, distance: 262.0
click at [620, 208] on p "Search a keyword related to your business, a pain keyword like "I hate", or a p…" at bounding box center [513, 211] width 344 height 22
click at [374, 216] on p "Search a keyword related to your business, a pain keyword like "I hate", or a p…" at bounding box center [513, 211] width 344 height 22
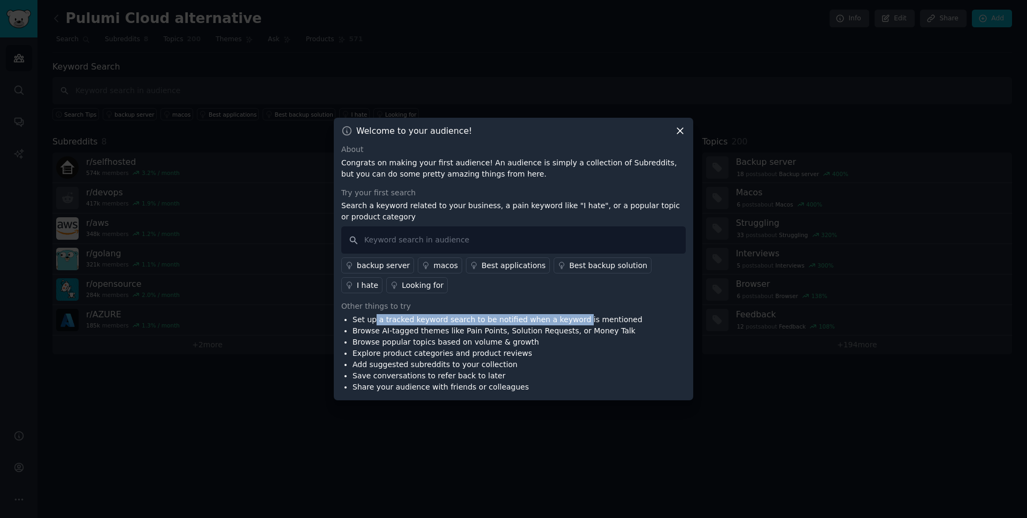
drag, startPoint x: 375, startPoint y: 320, endPoint x: 572, endPoint y: 324, distance: 196.8
click at [572, 324] on li "Set up a tracked keyword search to be notified when a keyword is mentioned" at bounding box center [497, 319] width 290 height 11
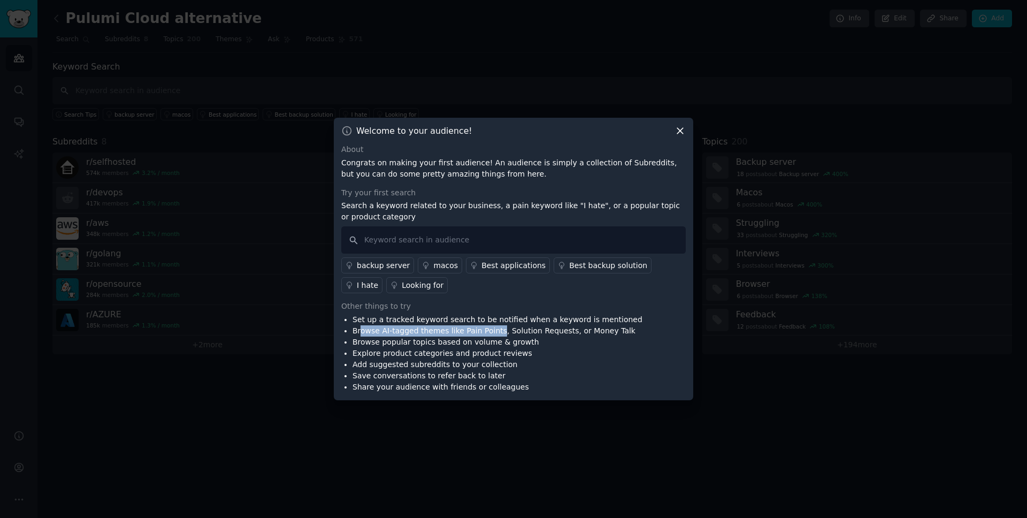
drag, startPoint x: 359, startPoint y: 331, endPoint x: 494, endPoint y: 333, distance: 134.8
click at [494, 333] on li "Browse AI-tagged themes like Pain Points, Solution Requests, or Money Talk" at bounding box center [497, 330] width 290 height 11
click at [441, 239] on input "text" at bounding box center [513, 239] width 344 height 27
type input "Pulumi Cloud alternative"
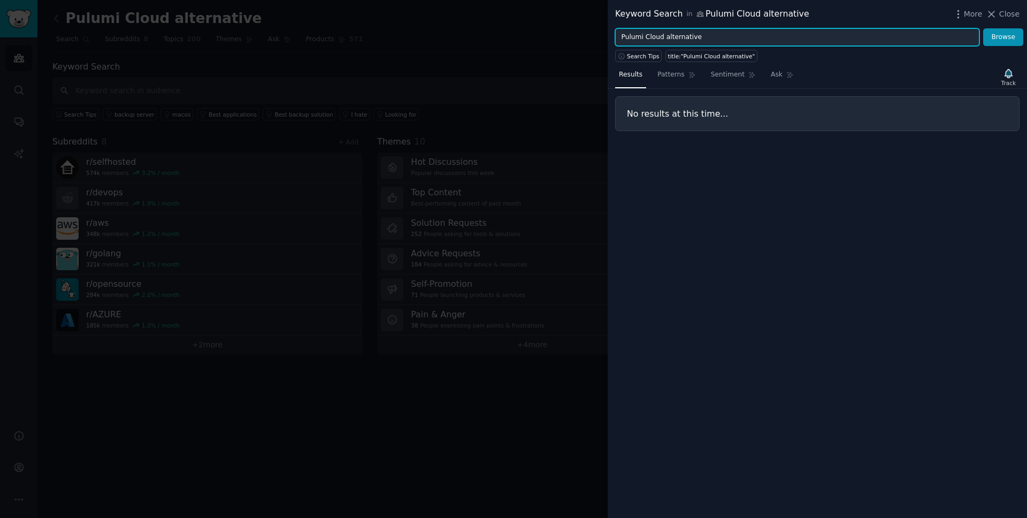
click at [716, 39] on input "Pulumi Cloud alternative" at bounding box center [797, 37] width 364 height 18
type input "Pulumi Cloud"
click at [983, 28] on button "Browse" at bounding box center [1003, 37] width 40 height 18
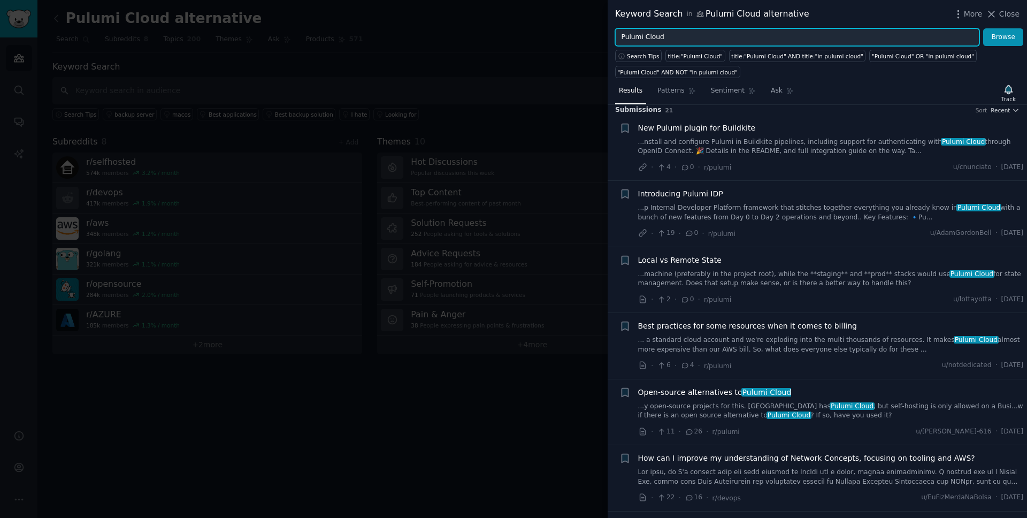
scroll to position [14, 0]
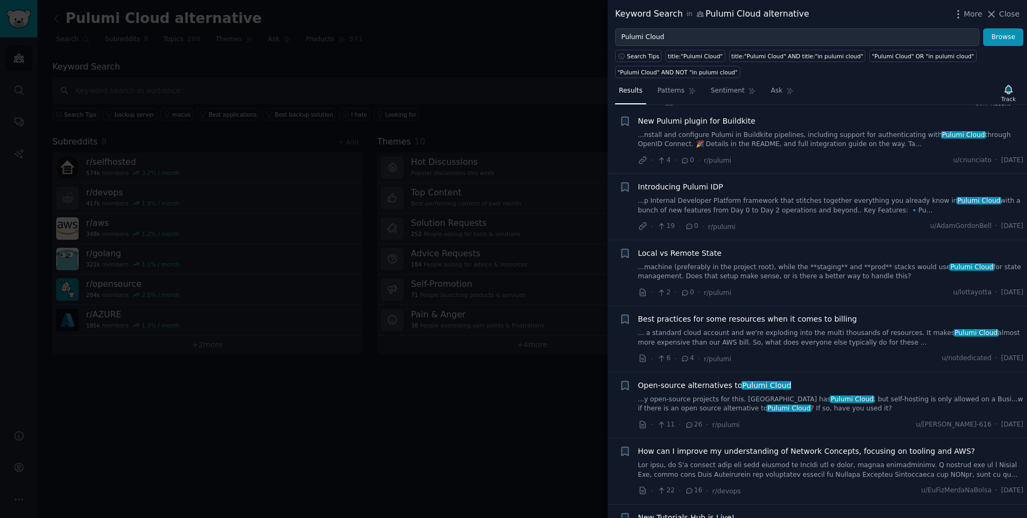
click at [730, 393] on div "Open-source alternatives to Pulumi Cloud ...y open-source projects for this. Pu…" at bounding box center [831, 397] width 386 height 34
click at [727, 388] on span "Open-source alternatives to Pulumi Cloud" at bounding box center [714, 385] width 153 height 11
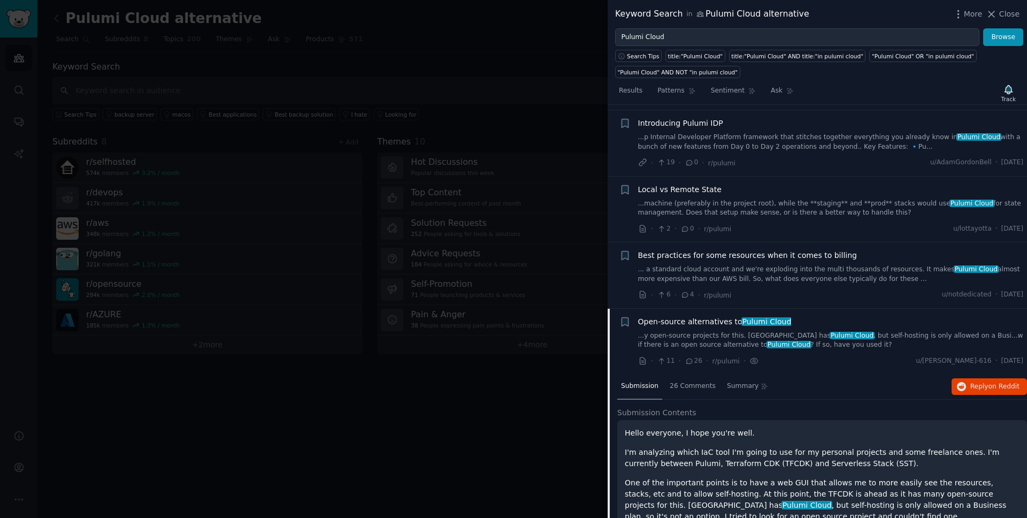
scroll to position [71, 0]
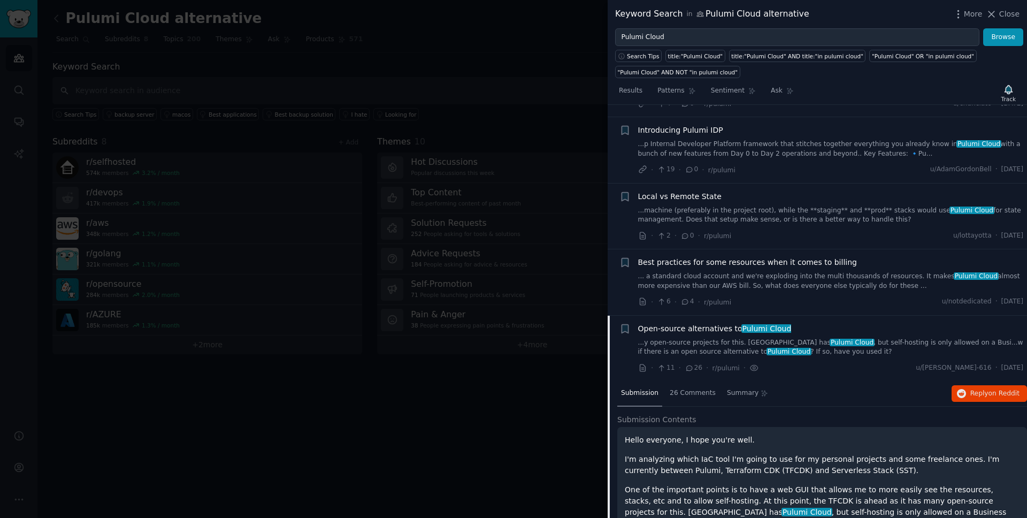
click at [717, 209] on link "...machine (preferably in the project root), while the **staging** and **prod**…" at bounding box center [831, 215] width 386 height 19
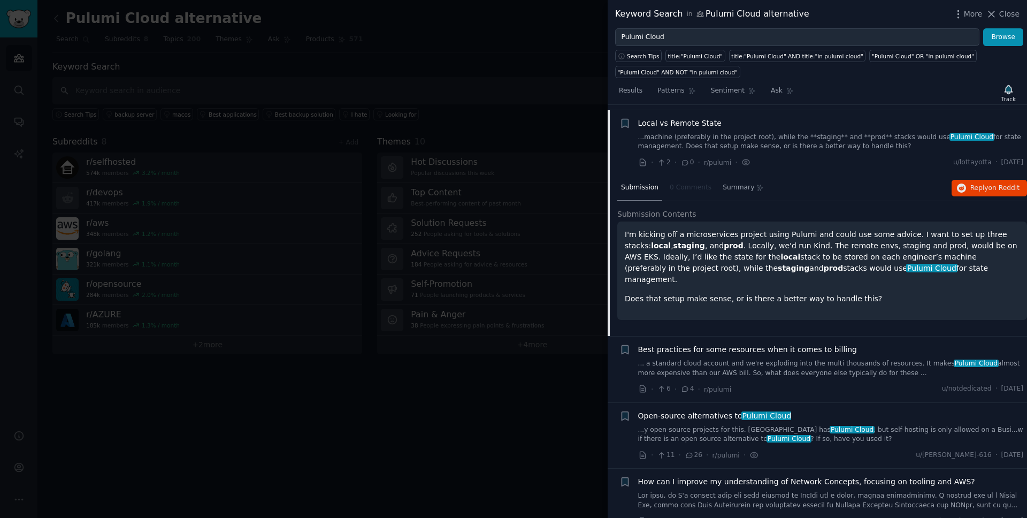
scroll to position [149, 0]
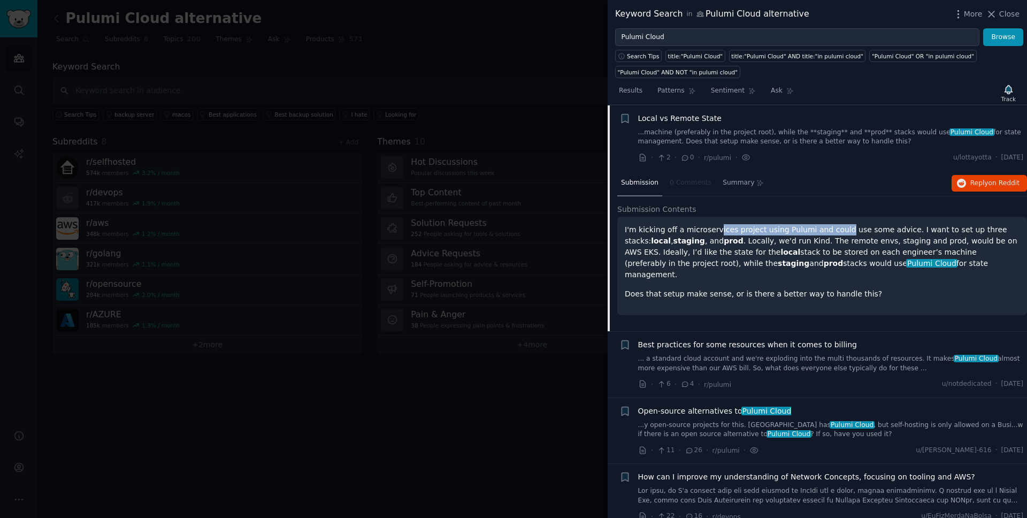
drag, startPoint x: 729, startPoint y: 230, endPoint x: 836, endPoint y: 234, distance: 106.5
click at [836, 234] on p "I'm kicking off a microservices project using Pulumi and could use some advice.…" at bounding box center [822, 252] width 395 height 56
click at [789, 259] on p "I'm kicking off a microservices project using Pulumi and could use some advice.…" at bounding box center [822, 252] width 395 height 56
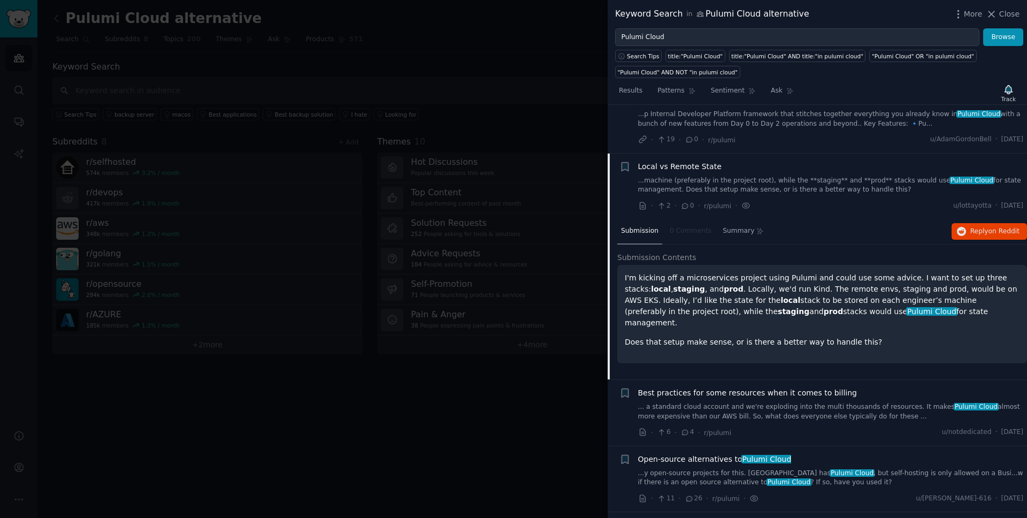
scroll to position [0, 0]
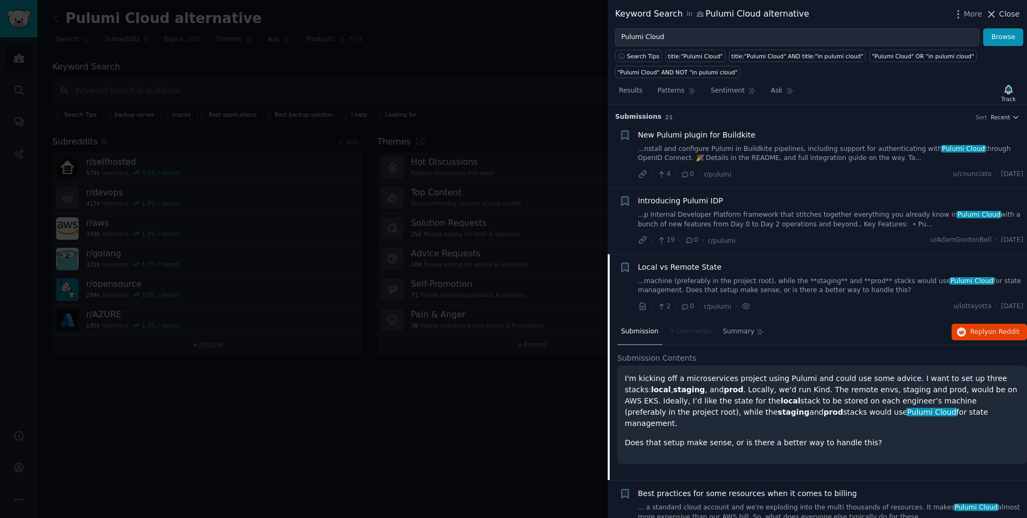
click at [1011, 13] on span "Close" at bounding box center [1009, 14] width 20 height 11
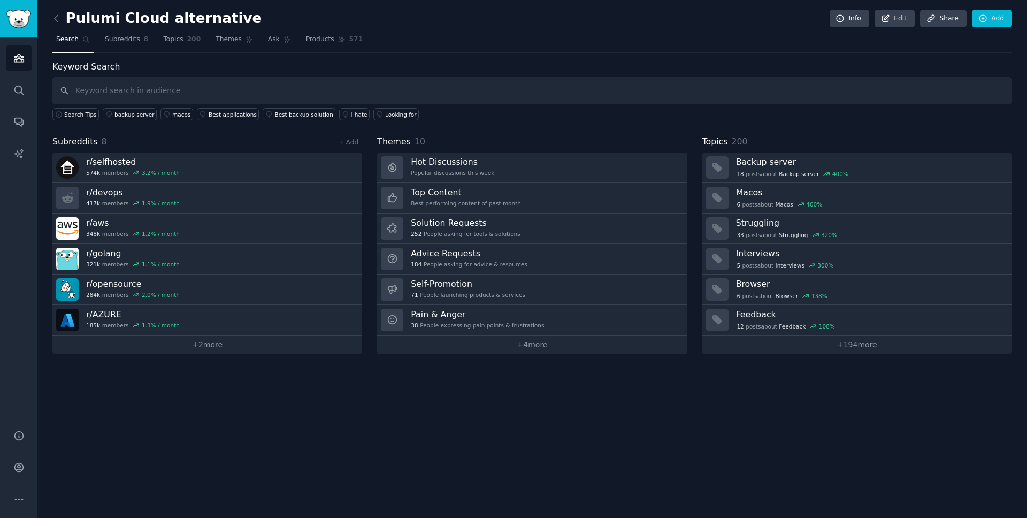
click at [93, 19] on h2 "Pulumi Cloud alternative" at bounding box center [156, 18] width 209 height 17
click at [996, 11] on link "Add" at bounding box center [992, 19] width 40 height 18
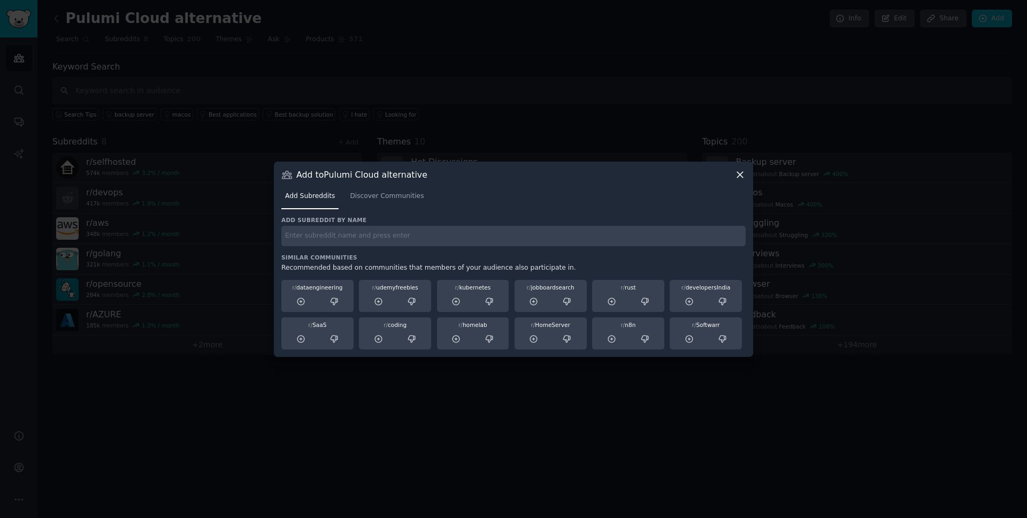
click at [742, 175] on icon at bounding box center [739, 174] width 11 height 11
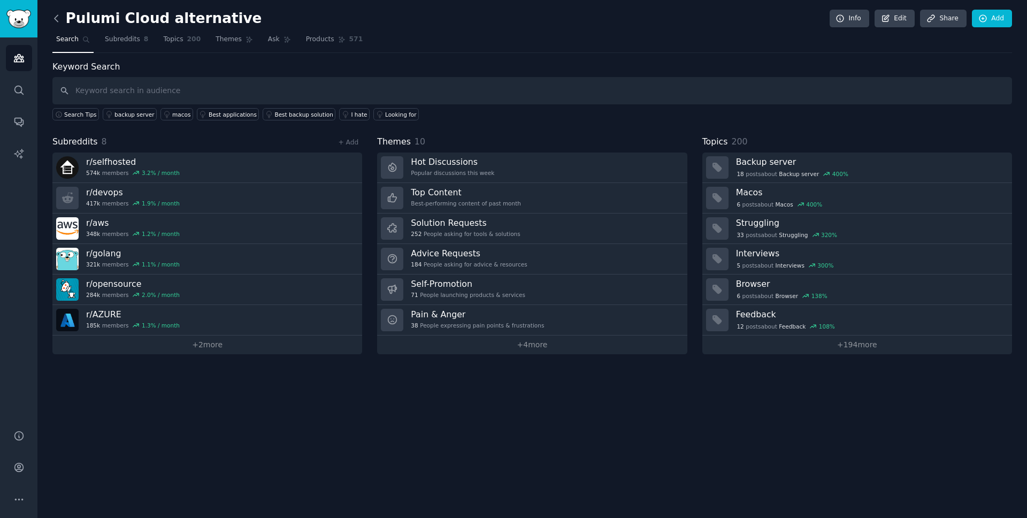
click at [58, 19] on icon at bounding box center [56, 18] width 11 height 11
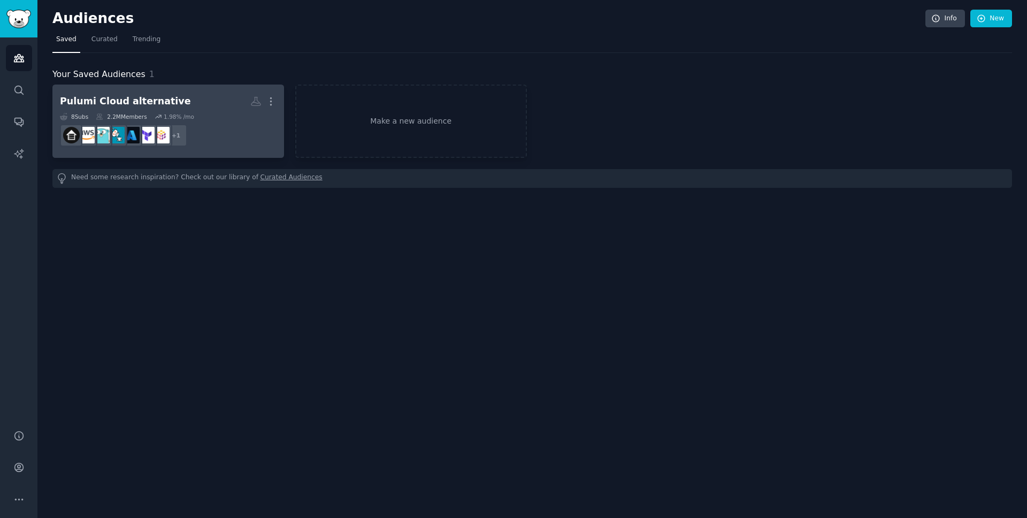
click at [198, 107] on h2 "Pulumi Cloud alternative More" at bounding box center [168, 101] width 217 height 19
